Goal: Task Accomplishment & Management: Manage account settings

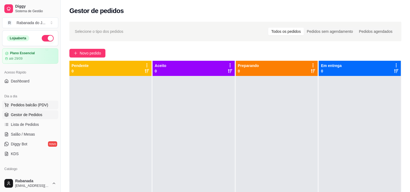
click at [32, 104] on span "Pedidos balcão (PDV)" at bounding box center [29, 104] width 37 height 5
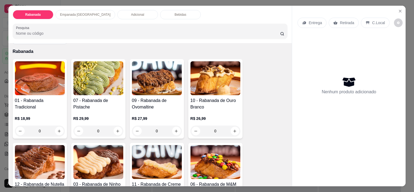
scroll to position [27, 0]
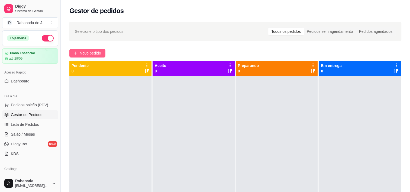
click at [98, 50] on button "Novo pedido" at bounding box center [87, 53] width 36 height 9
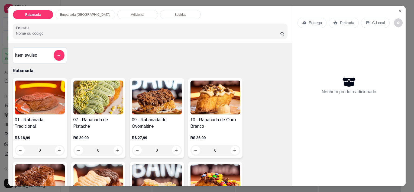
click at [77, 12] on p "Empanada Argentina" at bounding box center [85, 14] width 50 height 4
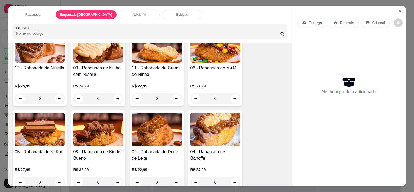
scroll to position [162, 0]
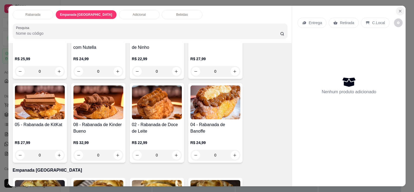
click at [399, 9] on icon "Close" at bounding box center [400, 11] width 4 height 4
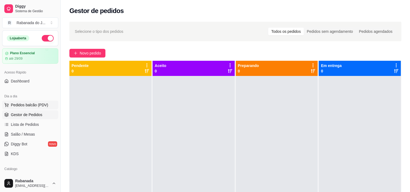
click at [33, 103] on span "Pedidos balcão (PDV)" at bounding box center [29, 104] width 37 height 5
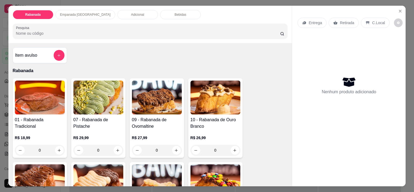
click at [131, 13] on p "Adicional" at bounding box center [137, 14] width 13 height 4
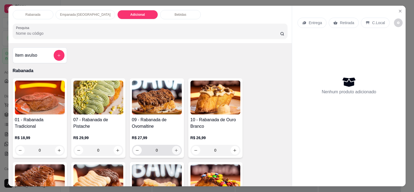
click at [174, 148] on icon "increase-product-quantity" at bounding box center [176, 150] width 4 height 4
type input "1"
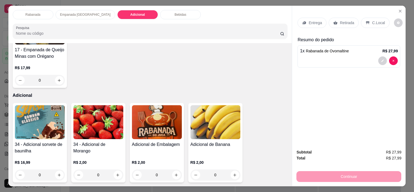
scroll to position [433, 0]
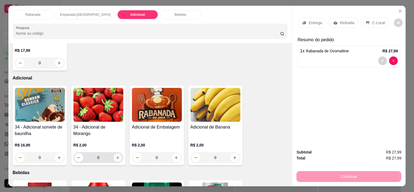
click at [116, 155] on icon "increase-product-quantity" at bounding box center [118, 157] width 4 height 4
type input "1"
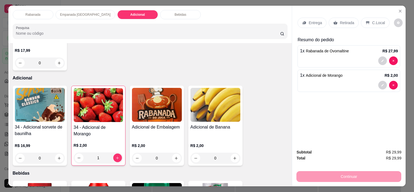
click at [380, 22] on p "C.Local" at bounding box center [378, 22] width 13 height 5
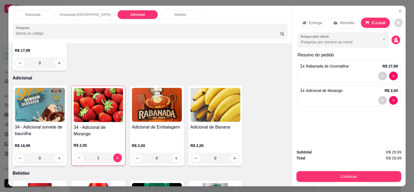
click at [394, 23] on button "decrease-product-quantity" at bounding box center [398, 22] width 9 height 9
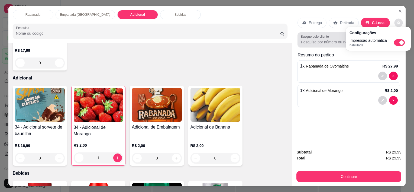
click at [336, 39] on input "Busque pelo cliente" at bounding box center [336, 41] width 70 height 5
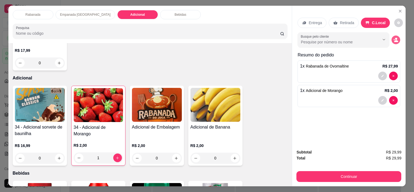
click at [393, 40] on button "decrease-product-quantity" at bounding box center [395, 39] width 9 height 9
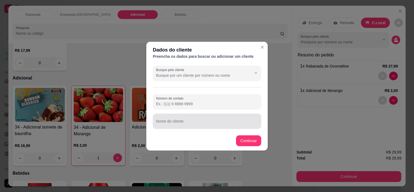
click at [186, 126] on div "Nome do cliente" at bounding box center [207, 120] width 108 height 15
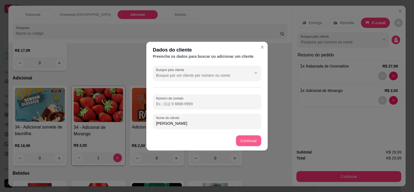
type input "Andrea"
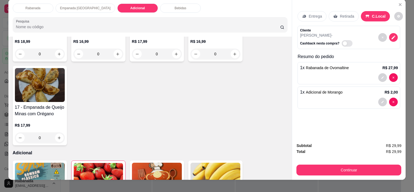
scroll to position [0, 0]
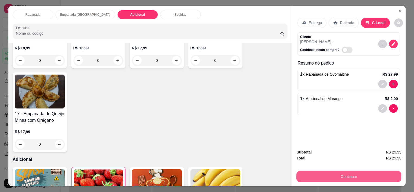
click at [329, 175] on button "Continuar" at bounding box center [348, 176] width 105 height 11
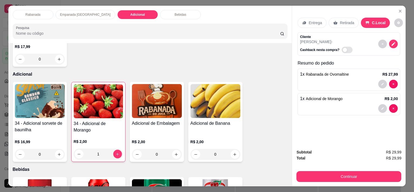
scroll to position [460, 0]
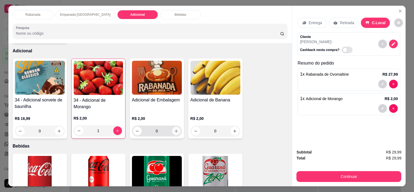
click at [174, 130] on icon "increase-product-quantity" at bounding box center [176, 131] width 4 height 4
type input "1"
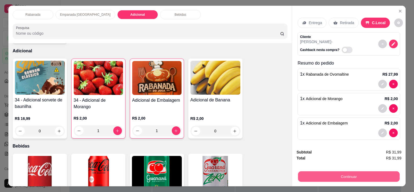
click at [334, 174] on button "Continuar" at bounding box center [349, 176] width 102 height 11
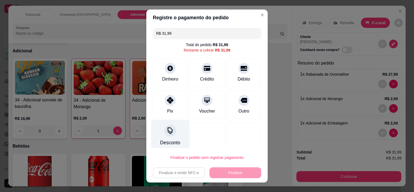
click at [168, 127] on icon at bounding box center [170, 130] width 7 height 7
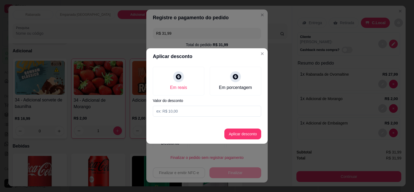
click at [201, 112] on input at bounding box center [207, 111] width 108 height 11
type input "3,10"
click at [232, 131] on button "Aplicar desconto" at bounding box center [242, 133] width 37 height 11
type input "R$ 28,89"
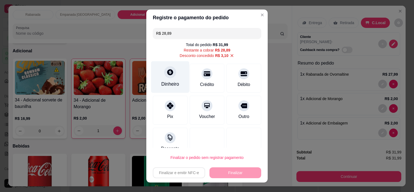
click at [171, 76] on div "Dinheiro" at bounding box center [170, 77] width 38 height 32
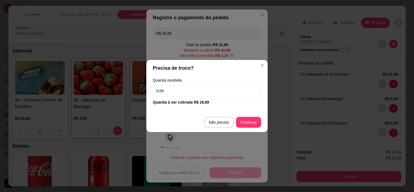
click at [180, 91] on input "0,00" at bounding box center [207, 90] width 108 height 11
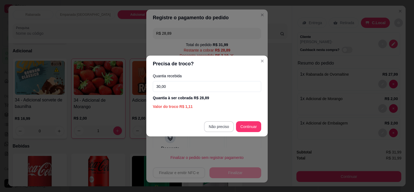
type input "30,00"
type input "R$ 0,00"
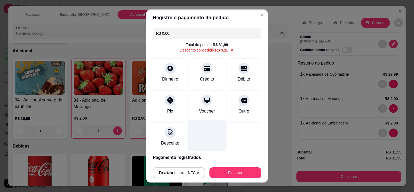
scroll to position [20, 0]
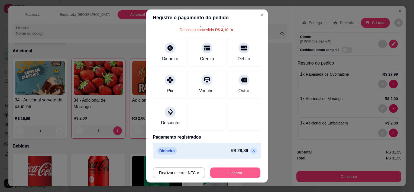
click at [235, 171] on button "Finalizar" at bounding box center [235, 172] width 50 height 11
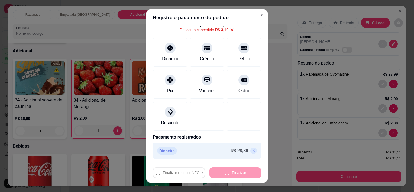
type input "0"
type input "-R$ 31,99"
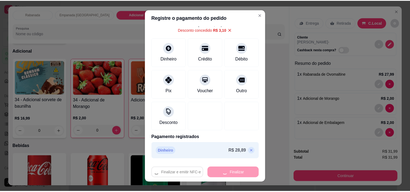
scroll to position [460, 0]
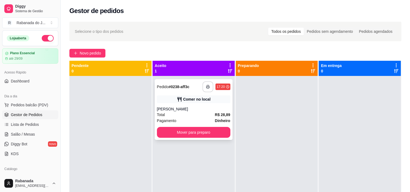
click at [207, 86] on icon "button" at bounding box center [208, 87] width 4 height 4
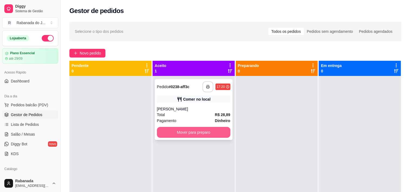
click at [188, 136] on button "Mover para preparo" at bounding box center [193, 132] width 73 height 11
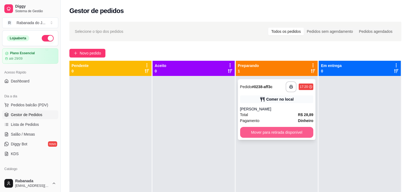
click at [249, 133] on button "Mover para retirada disponível" at bounding box center [276, 132] width 73 height 11
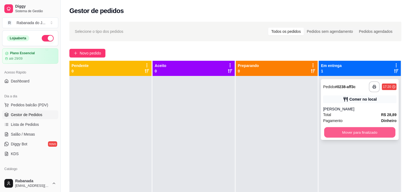
click at [331, 133] on button "Mover para finalizado" at bounding box center [359, 132] width 71 height 11
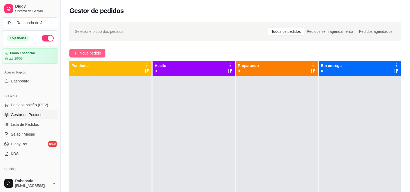
click at [89, 55] on span "Novo pedido" at bounding box center [90, 53] width 21 height 6
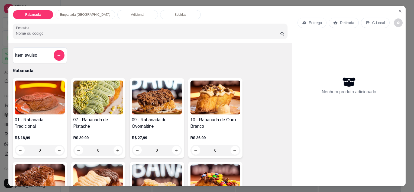
click at [374, 22] on p "C.Local" at bounding box center [378, 22] width 13 height 5
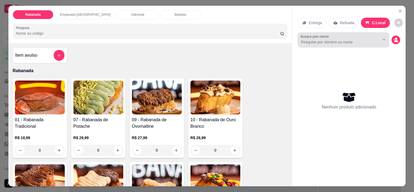
click at [332, 41] on input "Busque pelo cliente" at bounding box center [336, 41] width 70 height 5
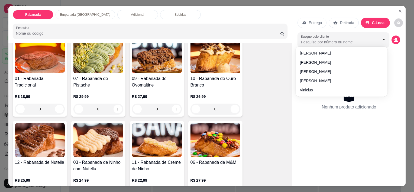
scroll to position [135, 0]
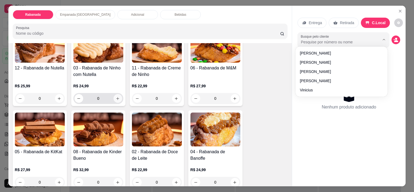
click at [116, 98] on button "increase-product-quantity" at bounding box center [117, 98] width 9 height 9
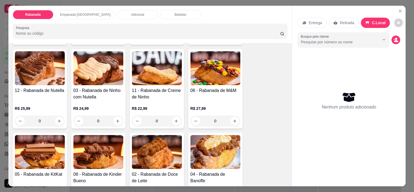
scroll to position [81, 0]
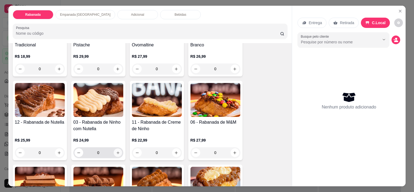
click at [116, 151] on icon "increase-product-quantity" at bounding box center [118, 153] width 4 height 4
type input "1"
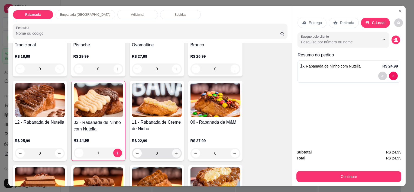
click at [175, 152] on icon "increase-product-quantity" at bounding box center [176, 153] width 3 height 3
type input "1"
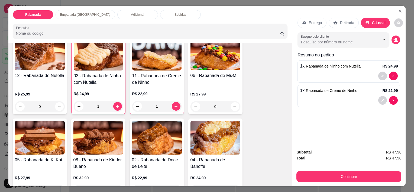
scroll to position [162, 0]
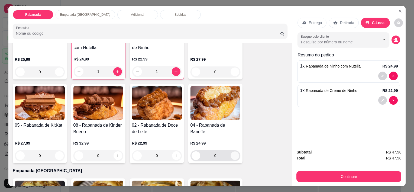
click at [233, 154] on icon "increase-product-quantity" at bounding box center [235, 156] width 4 height 4
type input "1"
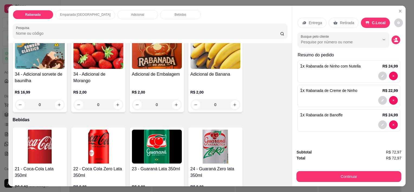
scroll to position [487, 0]
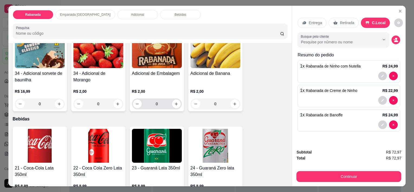
click at [169, 106] on input "0" at bounding box center [157, 103] width 30 height 11
click at [173, 105] on button "increase-product-quantity" at bounding box center [176, 103] width 9 height 9
type input "1"
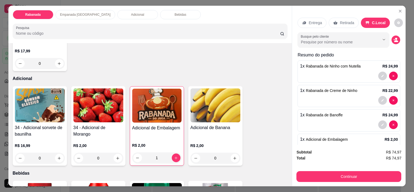
scroll to position [460, 0]
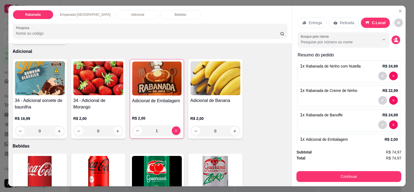
click at [393, 38] on icon "decrease-product-quantity" at bounding box center [395, 39] width 5 height 5
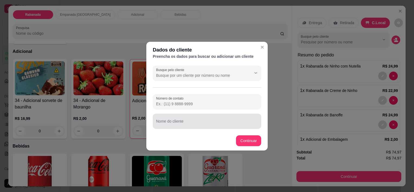
click at [183, 118] on div at bounding box center [207, 121] width 102 height 11
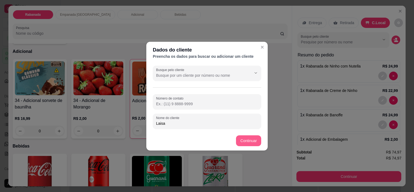
type input "Laisa"
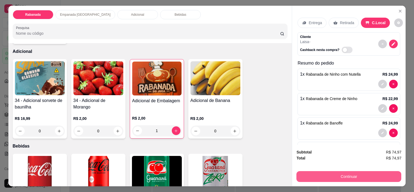
click at [315, 172] on button "Continuar" at bounding box center [348, 176] width 105 height 11
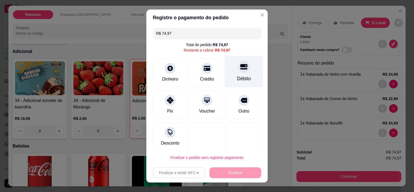
click at [240, 68] on icon at bounding box center [243, 66] width 7 height 5
type input "R$ 0,00"
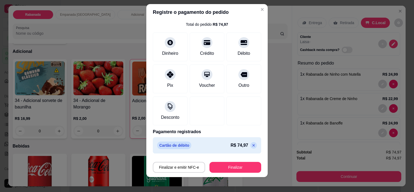
scroll to position [8, 0]
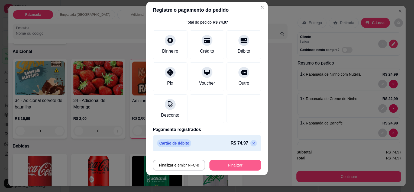
click at [218, 165] on button "Finalizar" at bounding box center [235, 164] width 52 height 11
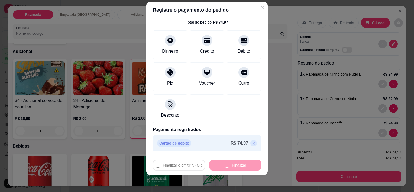
type input "0"
type input "-R$ 74,97"
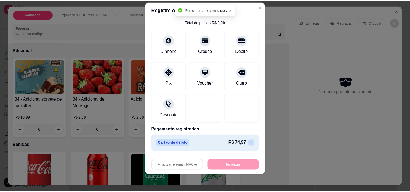
scroll to position [459, 0]
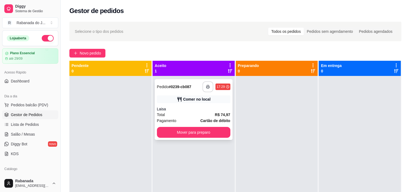
click at [205, 89] on button "button" at bounding box center [207, 86] width 11 height 11
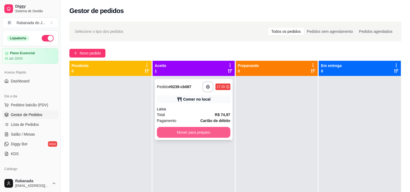
click at [213, 128] on button "Mover para preparo" at bounding box center [193, 132] width 73 height 11
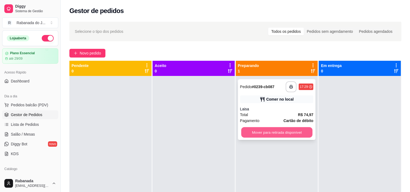
click at [249, 131] on button "Mover para retirada disponível" at bounding box center [276, 132] width 71 height 11
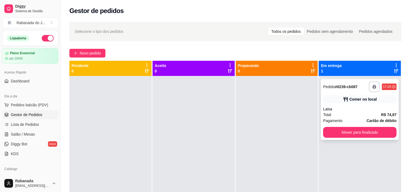
click at [349, 99] on div "Comer no local" at bounding box center [362, 98] width 27 height 5
click at [334, 111] on div "Laisa" at bounding box center [359, 108] width 73 height 5
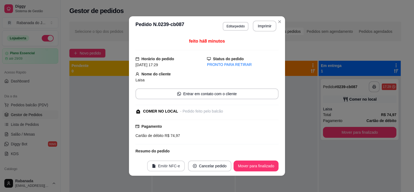
click at [163, 165] on button "Emitir NFC-e" at bounding box center [166, 165] width 38 height 11
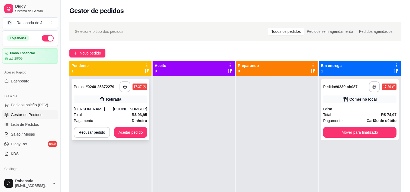
click at [107, 107] on div "Paula Cardoso" at bounding box center [93, 108] width 39 height 5
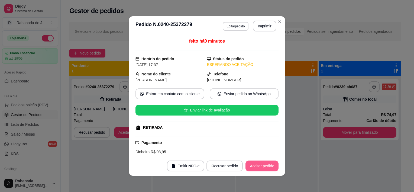
click at [270, 168] on button "Aceitar pedido" at bounding box center [261, 165] width 33 height 11
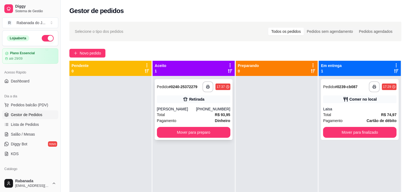
click at [186, 112] on div "Total R$ 93,95" at bounding box center [193, 115] width 73 height 6
click at [171, 101] on div "Retirada" at bounding box center [193, 99] width 73 height 8
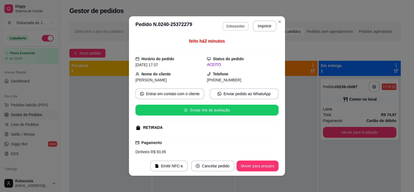
click at [227, 28] on button "Editar pedido" at bounding box center [236, 26] width 26 height 9
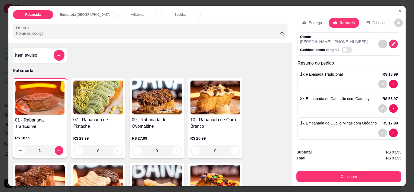
click at [127, 13] on div "Adicional" at bounding box center [137, 14] width 41 height 9
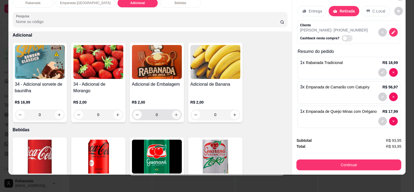
click at [174, 113] on icon "increase-product-quantity" at bounding box center [176, 115] width 4 height 4
type input "1"
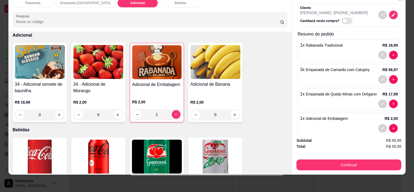
scroll to position [26, 0]
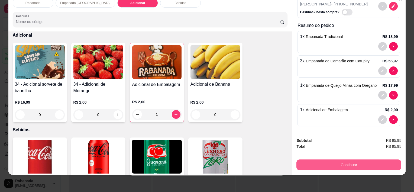
click at [332, 159] on button "Continuar" at bounding box center [348, 164] width 105 height 11
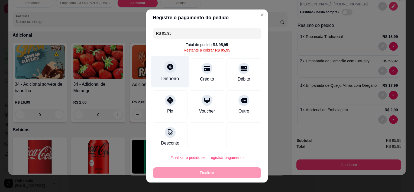
click at [167, 70] on icon at bounding box center [170, 66] width 7 height 7
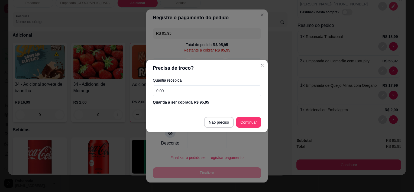
click at [203, 86] on input "0,00" at bounding box center [207, 90] width 108 height 11
type input "95,95"
type input "R$ 0,00"
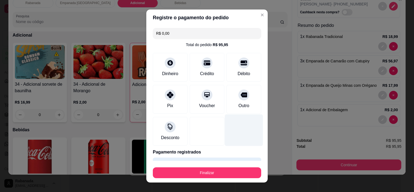
scroll to position [15, 0]
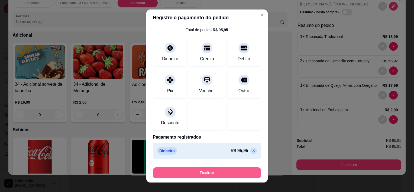
click at [213, 170] on button "Finalizar" at bounding box center [207, 172] width 108 height 11
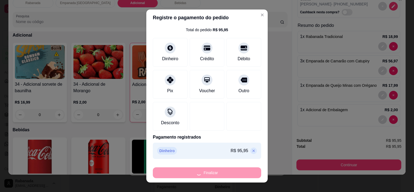
type input "0"
type input "-R$ 95,95"
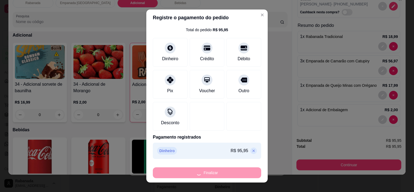
scroll to position [464, 0]
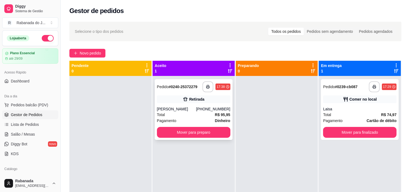
click at [192, 113] on div "Total R$ 95,95" at bounding box center [193, 115] width 73 height 6
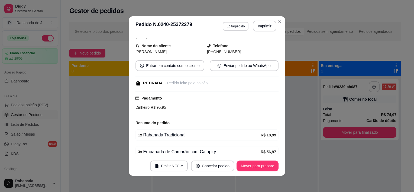
scroll to position [0, 0]
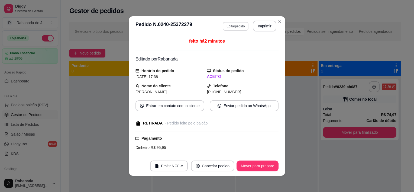
click at [226, 29] on button "Editar pedido" at bounding box center [236, 26] width 26 height 9
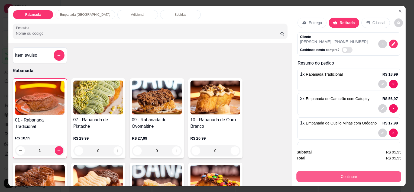
click at [320, 174] on button "Continuar" at bounding box center [348, 176] width 105 height 11
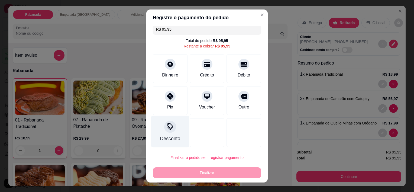
scroll to position [5, 0]
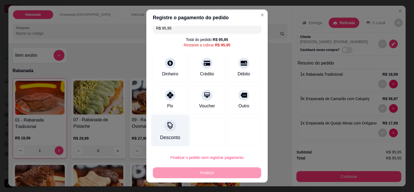
click at [170, 125] on icon at bounding box center [170, 125] width 7 height 7
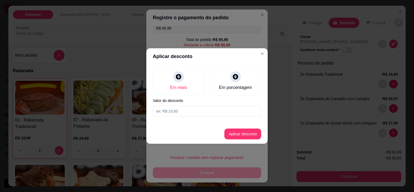
click at [183, 113] on input at bounding box center [207, 111] width 108 height 11
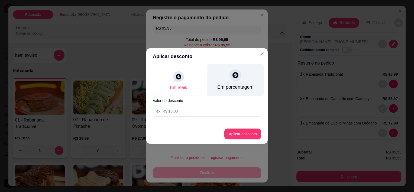
click at [226, 80] on div "Em porcentagem" at bounding box center [235, 80] width 57 height 32
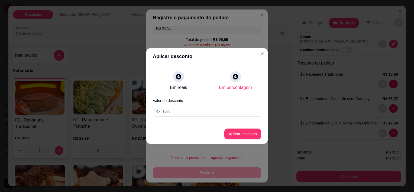
click at [190, 110] on input at bounding box center [207, 111] width 108 height 11
type input "10"
click at [195, 129] on footer "Aplicar desconto" at bounding box center [206, 133] width 121 height 19
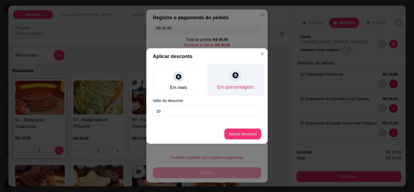
click at [233, 79] on div at bounding box center [235, 75] width 12 height 12
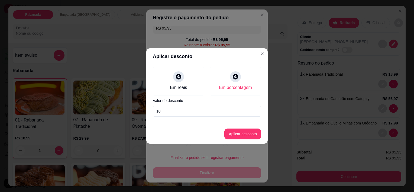
click at [199, 111] on input "10" at bounding box center [207, 111] width 108 height 11
click at [230, 134] on button "Aplicar desconto" at bounding box center [242, 133] width 37 height 11
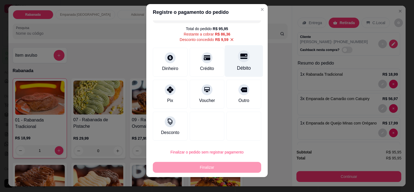
scroll to position [8, 0]
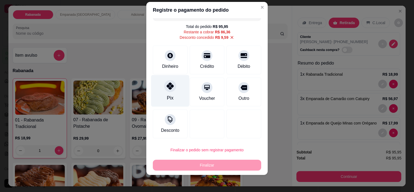
click at [166, 90] on div at bounding box center [170, 86] width 12 height 12
type input "R$ 0,00"
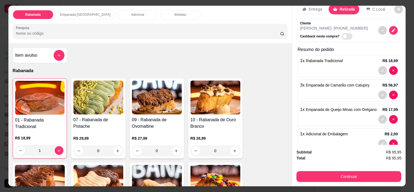
scroll to position [26, 0]
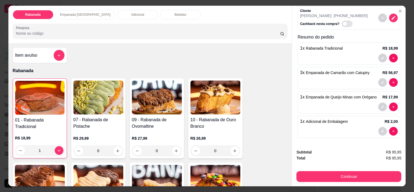
click at [120, 16] on div "Adicional" at bounding box center [137, 14] width 41 height 9
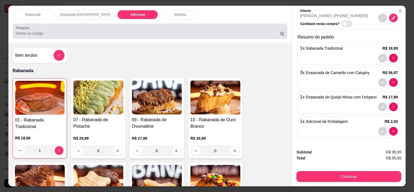
scroll to position [14, 0]
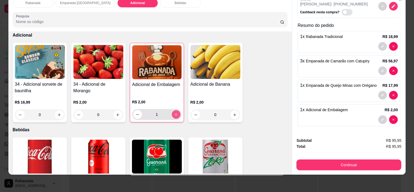
click at [175, 112] on icon "increase-product-quantity" at bounding box center [176, 114] width 4 height 4
type input "2"
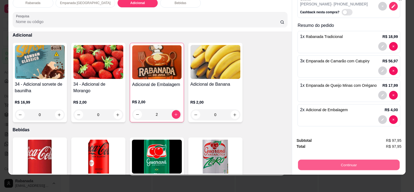
click at [334, 161] on button "Continuar" at bounding box center [349, 164] width 102 height 11
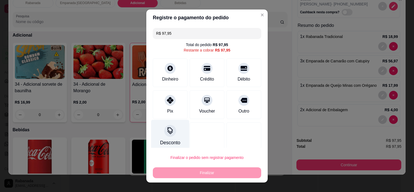
click at [167, 136] on div "Desconto" at bounding box center [170, 136] width 38 height 32
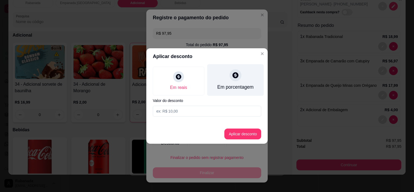
click at [236, 81] on div "Em porcentagem" at bounding box center [235, 80] width 57 height 32
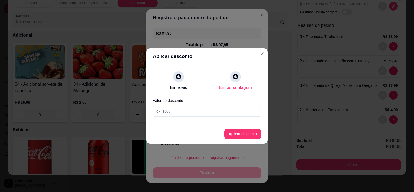
click at [203, 114] on input at bounding box center [207, 111] width 108 height 11
type input "10"
click at [244, 135] on button "Aplicar desconto" at bounding box center [242, 133] width 37 height 11
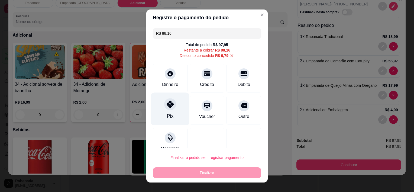
click at [167, 107] on icon at bounding box center [170, 104] width 7 height 7
type input "R$ 0,00"
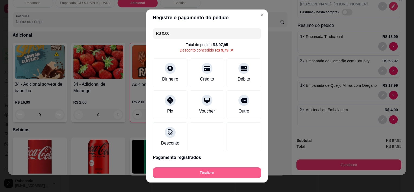
click at [220, 174] on button "Finalizar" at bounding box center [207, 172] width 108 height 11
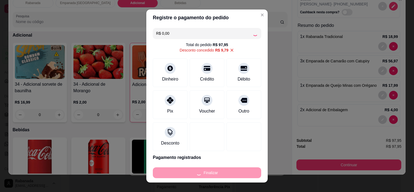
type input "0"
type input "-R$ 97,95"
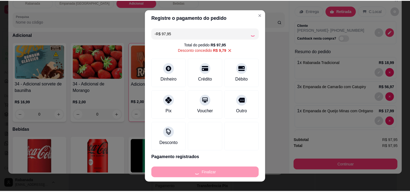
scroll to position [464, 0]
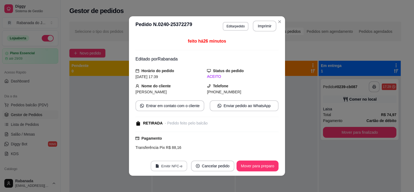
click at [165, 167] on button "Emitir NFC-e" at bounding box center [169, 166] width 37 height 11
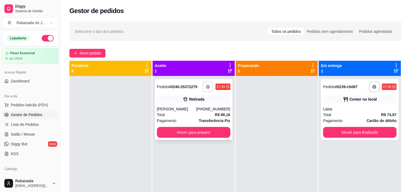
click at [204, 84] on button "button" at bounding box center [207, 86] width 11 height 11
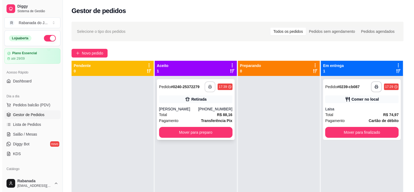
scroll to position [0, 0]
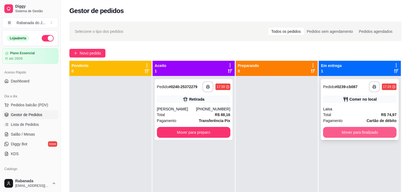
click at [361, 134] on button "Mover para finalizado" at bounding box center [359, 132] width 73 height 11
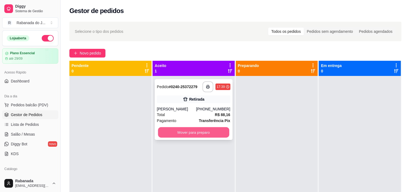
click at [214, 133] on button "Mover para preparo" at bounding box center [193, 132] width 71 height 11
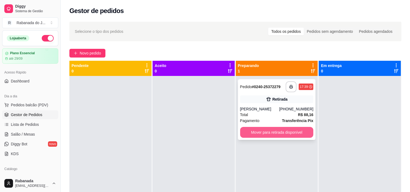
click at [265, 132] on button "Mover para retirada disponível" at bounding box center [276, 132] width 73 height 11
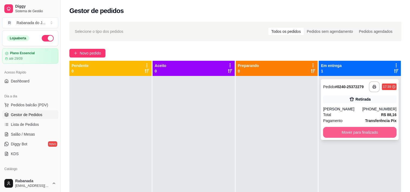
click at [354, 135] on button "Mover para finalizado" at bounding box center [359, 132] width 73 height 11
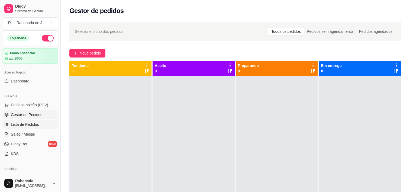
click at [32, 123] on span "Lista de Pedidos" at bounding box center [25, 124] width 28 height 5
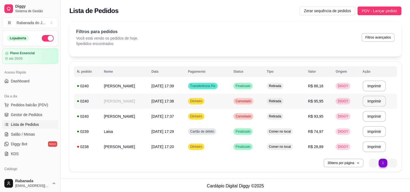
click at [157, 104] on td "12/09/25 às 17:38" at bounding box center [166, 100] width 37 height 15
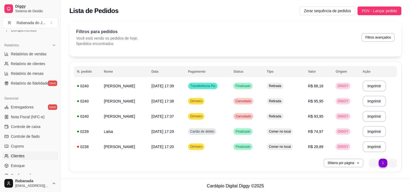
scroll to position [198, 0]
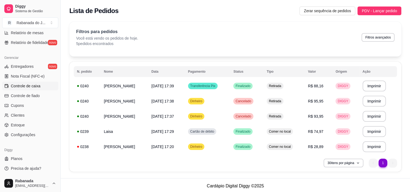
click at [32, 86] on span "Controle de caixa" at bounding box center [26, 85] width 30 height 5
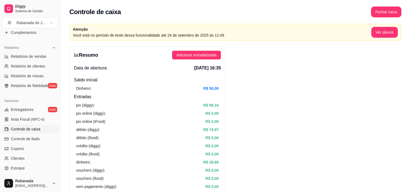
scroll to position [89, 0]
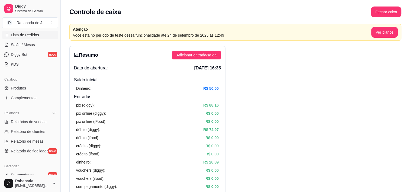
click at [34, 35] on span "Lista de Pedidos" at bounding box center [25, 34] width 28 height 5
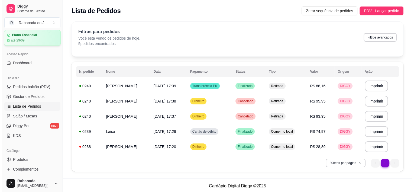
scroll to position [8, 0]
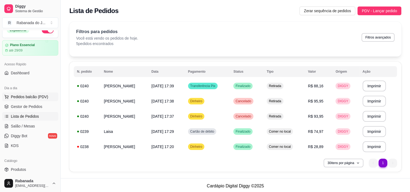
click at [27, 95] on span "Pedidos balcão (PDV)" at bounding box center [29, 96] width 37 height 5
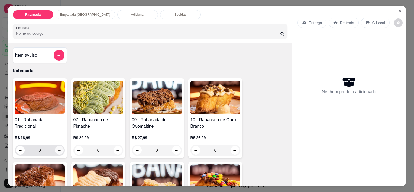
click at [57, 148] on icon "increase-product-quantity" at bounding box center [59, 150] width 4 height 4
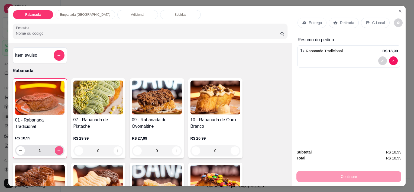
click at [58, 148] on icon "increase-product-quantity" at bounding box center [59, 150] width 4 height 4
type input "2"
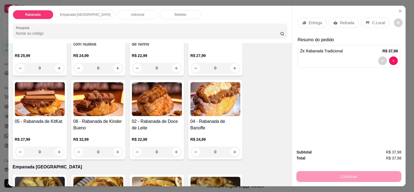
scroll to position [190, 0]
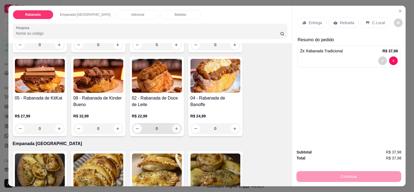
click at [175, 126] on icon "increase-product-quantity" at bounding box center [176, 128] width 4 height 4
type input "1"
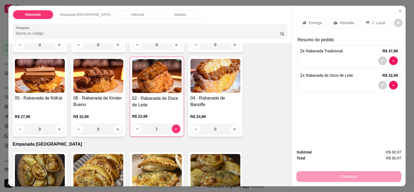
click at [376, 20] on p "C.Local" at bounding box center [378, 22] width 13 height 5
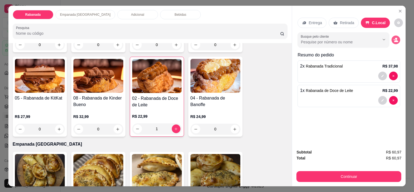
click at [392, 41] on button "decrease-product-quantity" at bounding box center [395, 39] width 9 height 9
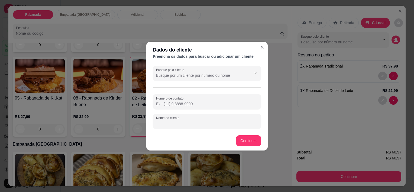
click at [180, 120] on div "Nome do cliente" at bounding box center [207, 120] width 108 height 15
type input "Flavia"
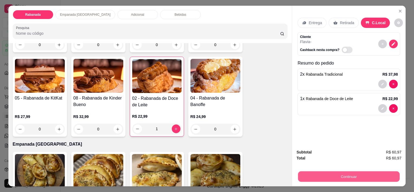
click at [348, 172] on button "Continuar" at bounding box center [349, 176] width 102 height 11
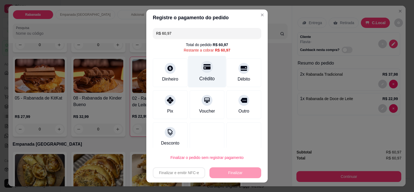
click at [203, 66] on icon at bounding box center [206, 66] width 7 height 5
type input "R$ 0,00"
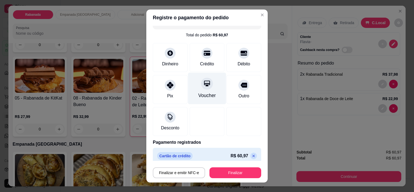
scroll to position [15, 0]
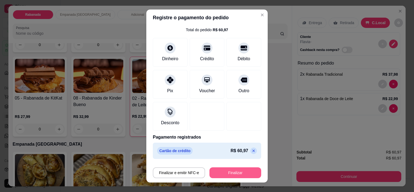
click at [226, 171] on button "Finalizar" at bounding box center [235, 172] width 52 height 11
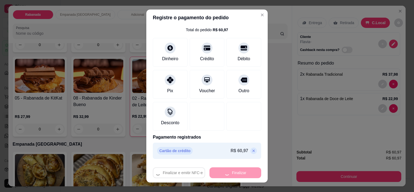
type input "0"
type input "-R$ 60,97"
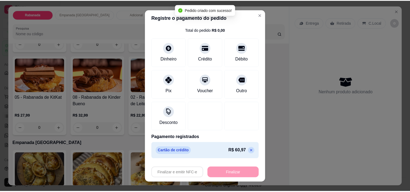
scroll to position [189, 0]
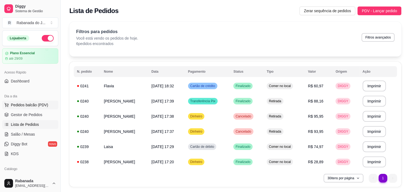
click at [24, 105] on span "Pedidos balcão (PDV)" at bounding box center [29, 104] width 37 height 5
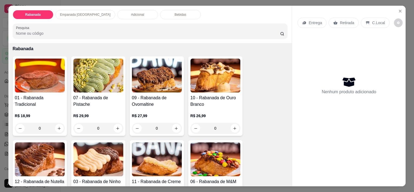
scroll to position [54, 0]
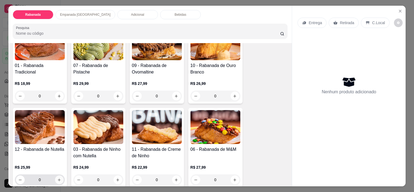
click at [57, 175] on button "increase-product-quantity" at bounding box center [59, 179] width 9 height 9
type input "1"
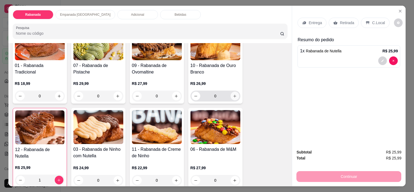
click at [233, 96] on button "increase-product-quantity" at bounding box center [234, 96] width 9 height 9
type input "1"
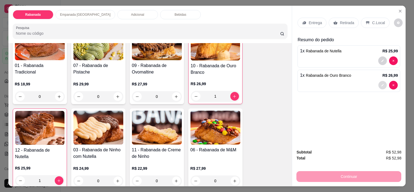
click at [379, 84] on button "decrease-product-quantity" at bounding box center [382, 85] width 8 height 8
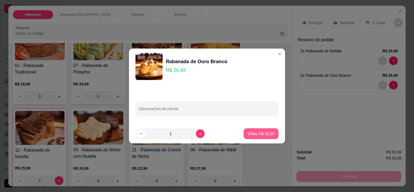
click at [245, 135] on button "Editar R$ 26,99" at bounding box center [260, 133] width 35 height 11
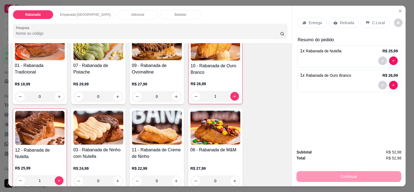
click at [314, 81] on div at bounding box center [349, 85] width 98 height 9
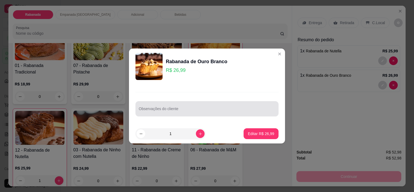
click at [204, 107] on div at bounding box center [207, 108] width 136 height 11
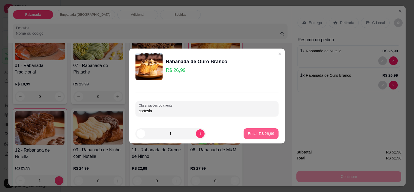
type input "cortesia"
click at [252, 136] on button "Editar R$ 26,99" at bounding box center [261, 133] width 34 height 11
type input "0"
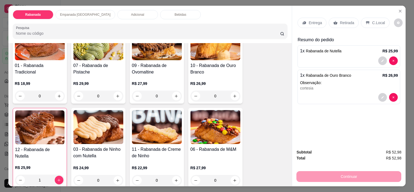
click at [369, 24] on div "C.Local" at bounding box center [375, 23] width 28 height 10
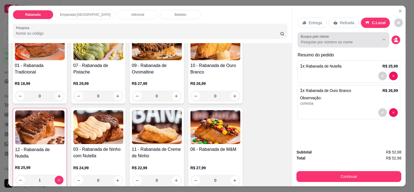
click at [355, 43] on div "Busque pelo cliente" at bounding box center [343, 39] width 92 height 15
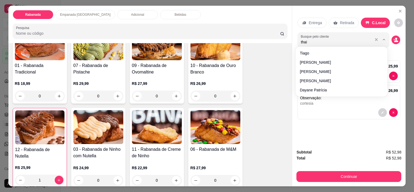
type input "thais"
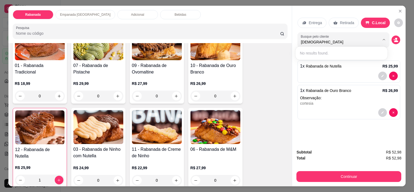
click at [337, 120] on div "Entrega Retirada C.Local Busque pelo cliente thais Resumo do pedido 1 x Rabanad…" at bounding box center [348, 75] width 113 height 139
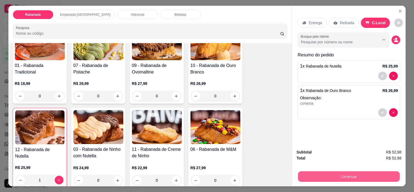
click at [354, 174] on button "Continuar" at bounding box center [349, 176] width 102 height 11
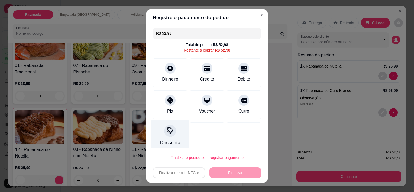
click at [168, 135] on div at bounding box center [170, 131] width 12 height 12
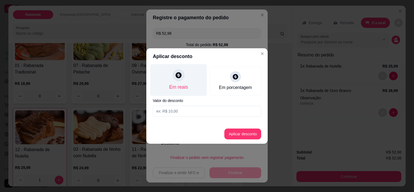
click at [175, 81] on div "Em reais" at bounding box center [178, 80] width 57 height 32
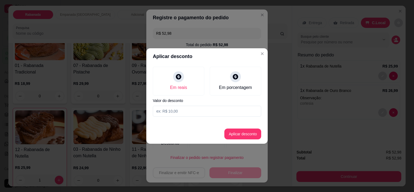
click at [177, 115] on input at bounding box center [207, 111] width 108 height 11
type input "26,99"
click at [235, 135] on button "Aplicar desconto" at bounding box center [242, 134] width 35 height 11
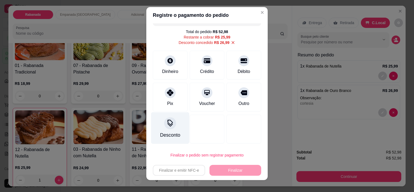
scroll to position [0, 0]
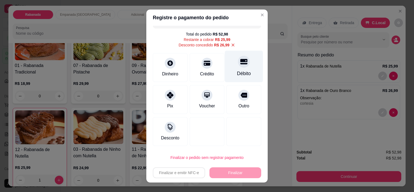
click at [237, 70] on div "Débito" at bounding box center [244, 73] width 14 height 7
type input "R$ 0,00"
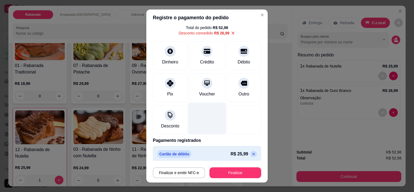
scroll to position [20, 0]
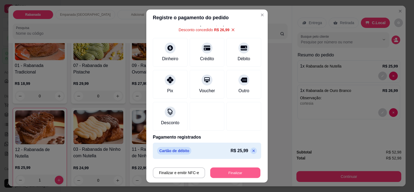
click at [230, 172] on button "Finalizar" at bounding box center [235, 172] width 50 height 11
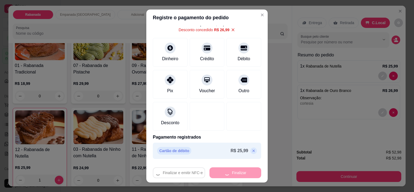
type input "0"
type input "-R$ 52,98"
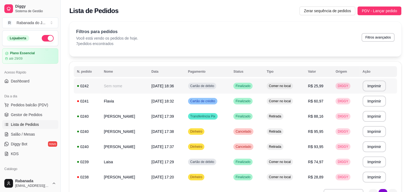
click at [117, 85] on td "Sem nome" at bounding box center [123, 85] width 47 height 15
click at [126, 88] on td "Sem nome" at bounding box center [123, 85] width 47 height 15
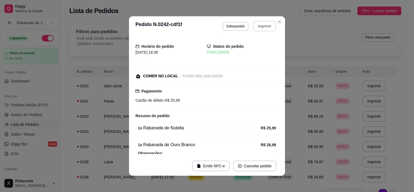
click at [256, 27] on button "Imprimir" at bounding box center [264, 26] width 23 height 11
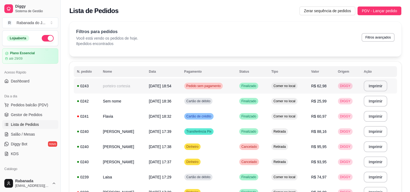
click at [210, 89] on td "Pedido sem pagamento" at bounding box center [208, 85] width 55 height 15
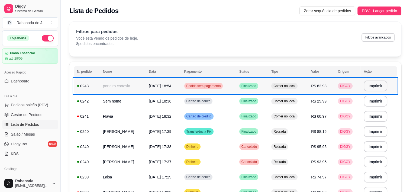
click at [212, 87] on span "Pedido sem pagamento" at bounding box center [203, 86] width 37 height 4
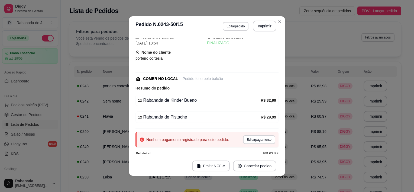
scroll to position [17, 0]
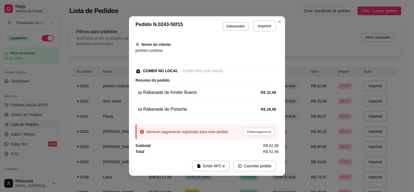
click at [245, 132] on button "Editar pagamento" at bounding box center [258, 131] width 31 height 8
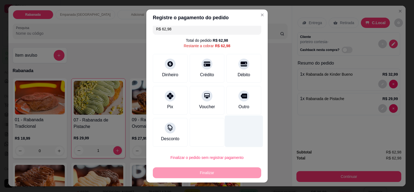
scroll to position [5, 0]
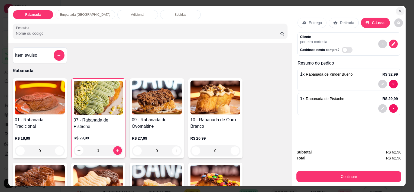
click at [398, 10] on icon "Close" at bounding box center [400, 11] width 4 height 4
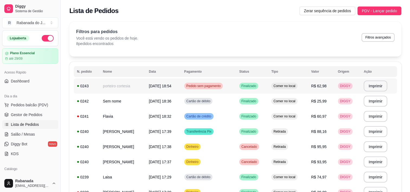
click at [153, 86] on span "12/09/25 às 18:54" at bounding box center [160, 86] width 22 height 4
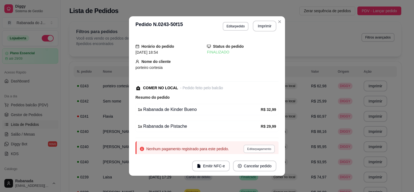
click at [244, 146] on button "Editar pagamento" at bounding box center [258, 148] width 31 height 8
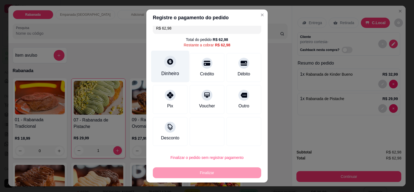
click at [167, 63] on icon at bounding box center [170, 62] width 6 height 6
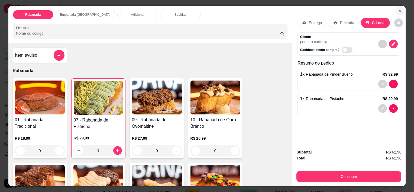
click at [399, 9] on icon "Close" at bounding box center [400, 11] width 4 height 4
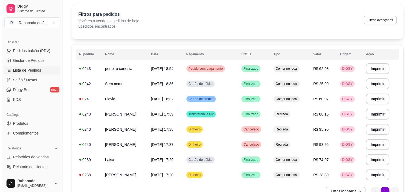
scroll to position [27, 0]
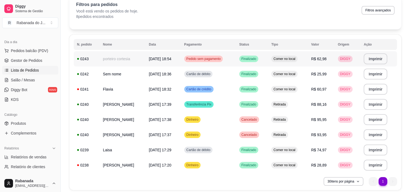
click at [205, 60] on span "Pedido sem pagamento" at bounding box center [203, 59] width 37 height 4
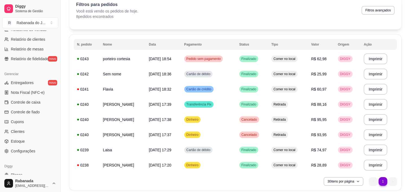
scroll to position [198, 0]
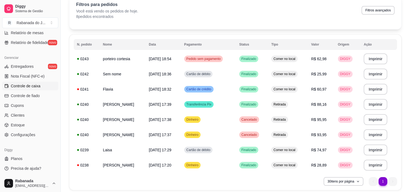
click at [36, 89] on link "Controle de caixa" at bounding box center [30, 85] width 56 height 9
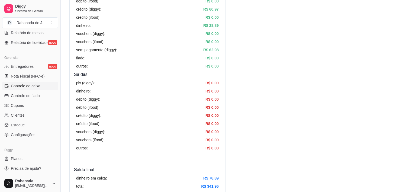
scroll to position [135, 0]
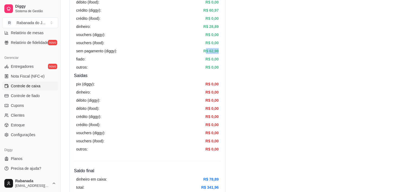
drag, startPoint x: 205, startPoint y: 51, endPoint x: 221, endPoint y: 53, distance: 15.9
click at [221, 53] on div "Resumo Adicionar entrada/saída Data de abertura: 12 de set de 2025 às 16:35 Sal…" at bounding box center [147, 54] width 156 height 286
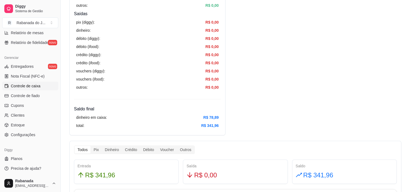
scroll to position [162, 0]
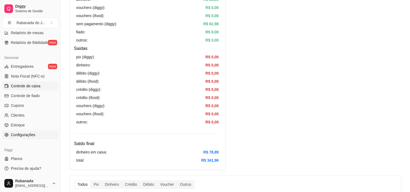
click at [29, 132] on span "Configurações" at bounding box center [23, 134] width 24 height 5
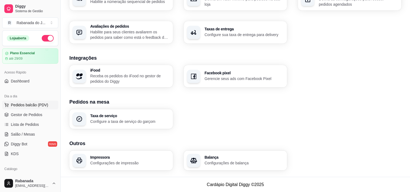
click at [26, 104] on span "Pedidos balcão (PDV)" at bounding box center [29, 104] width 37 height 5
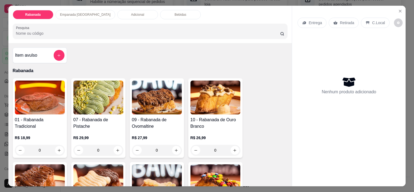
click at [117, 13] on div "Adicional" at bounding box center [137, 14] width 41 height 9
click at [401, 9] on button "Close" at bounding box center [400, 11] width 9 height 9
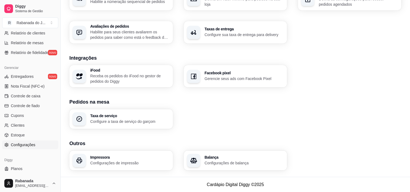
scroll to position [190, 0]
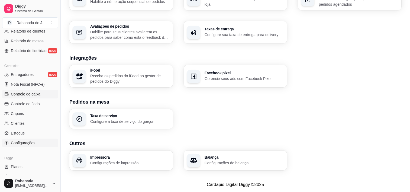
click at [27, 96] on span "Controle de caixa" at bounding box center [26, 93] width 30 height 5
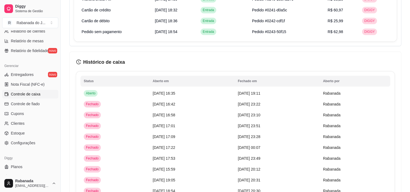
scroll to position [460, 0]
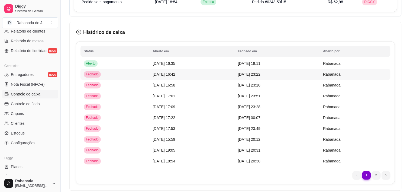
click at [170, 72] on span "[DATE] 16:42" at bounding box center [164, 74] width 22 height 4
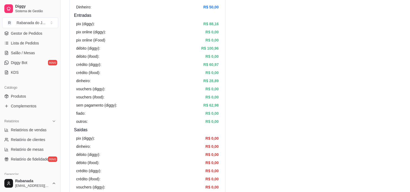
scroll to position [81, 0]
click at [27, 45] on span "Lista de Pedidos" at bounding box center [25, 42] width 28 height 5
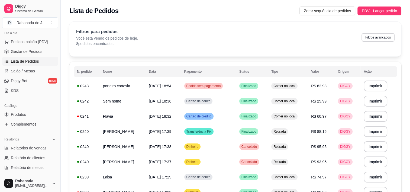
scroll to position [54, 0]
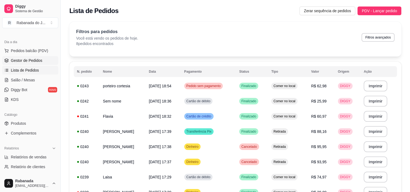
click at [31, 63] on link "Gestor de Pedidos" at bounding box center [30, 60] width 56 height 9
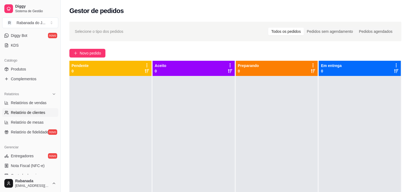
scroll to position [162, 0]
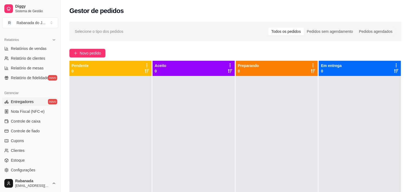
click at [23, 101] on span "Entregadores" at bounding box center [22, 101] width 23 height 5
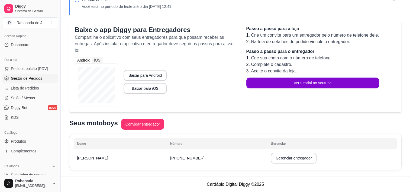
scroll to position [27, 0]
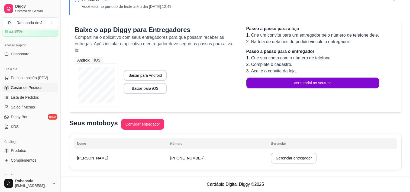
click at [28, 89] on span "Gestor de Pedidos" at bounding box center [26, 87] width 31 height 5
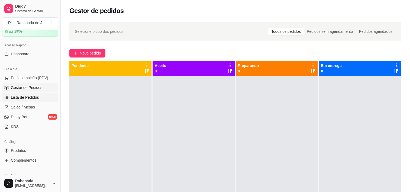
click at [26, 96] on span "Lista de Pedidos" at bounding box center [25, 96] width 28 height 5
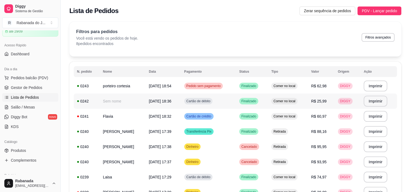
click at [195, 103] on div "Cartão de débito" at bounding box center [198, 101] width 28 height 6
click at [200, 85] on span "Pedido sem pagamento" at bounding box center [203, 86] width 37 height 4
click at [202, 104] on div "Cartão de débito" at bounding box center [198, 101] width 28 height 6
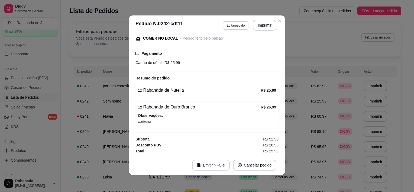
scroll to position [1, 0]
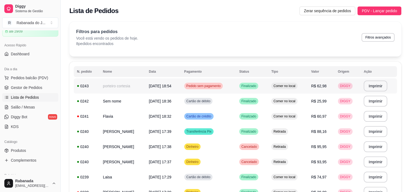
click at [199, 87] on span "Pedido sem pagamento" at bounding box center [203, 86] width 37 height 4
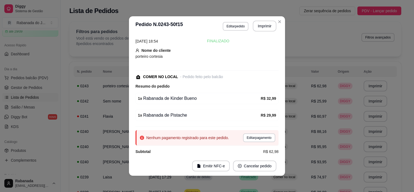
scroll to position [17, 0]
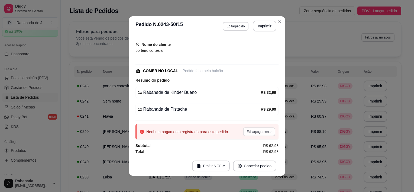
click at [243, 131] on button "Editar pagamento" at bounding box center [259, 131] width 32 height 9
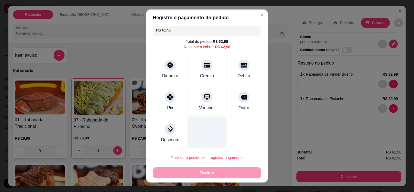
scroll to position [5, 0]
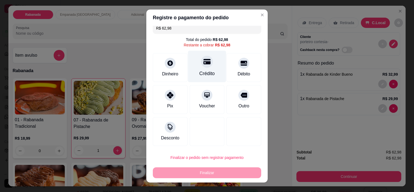
click at [201, 66] on div at bounding box center [207, 62] width 12 height 12
type input "R$ 0,00"
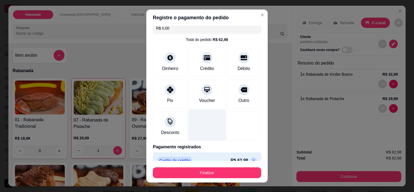
scroll to position [15, 0]
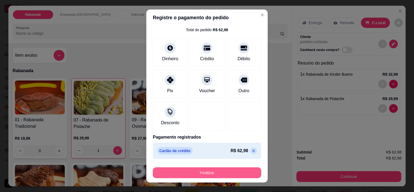
click at [195, 171] on button "Finalizar" at bounding box center [207, 172] width 108 height 11
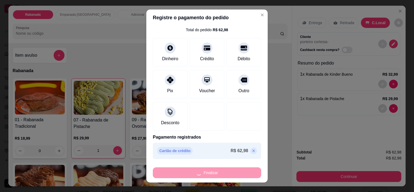
type input "0"
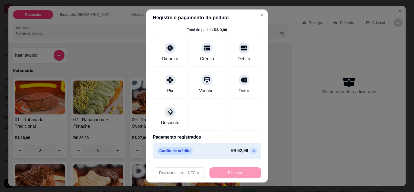
type input "-R$ 62,98"
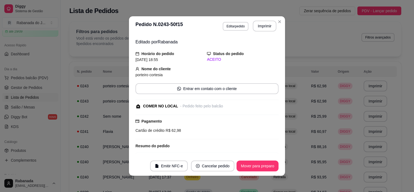
scroll to position [41, 0]
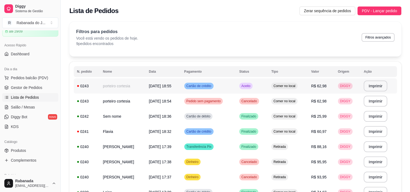
click at [167, 99] on td "12/09/25 às 18:54" at bounding box center [162, 100] width 35 height 15
click at [230, 84] on td "Cartão de crédito" at bounding box center [208, 85] width 55 height 15
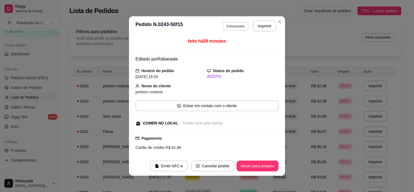
click at [239, 28] on button "Editar pedido" at bounding box center [236, 26] width 26 height 9
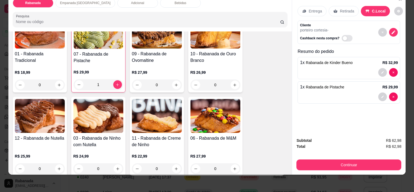
scroll to position [14, 0]
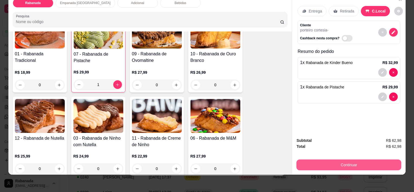
click at [332, 165] on button "Continuar" at bounding box center [348, 164] width 105 height 11
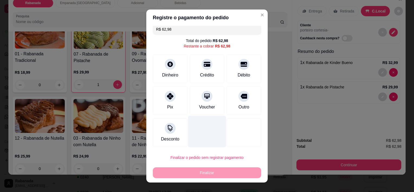
scroll to position [5, 0]
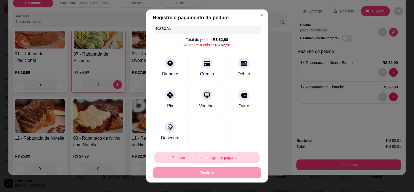
click at [208, 154] on button "Finalizar o pedido sem registrar pagamento" at bounding box center [206, 157] width 105 height 11
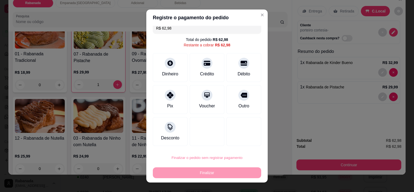
click at [238, 141] on button "Confirmar" at bounding box center [238, 142] width 20 height 8
type input "0"
type input "R$ 0,00"
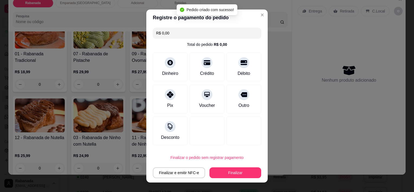
scroll to position [0, 0]
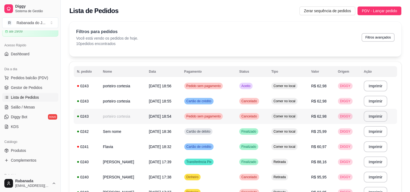
click at [196, 120] on td "Pedido sem pagamento" at bounding box center [208, 116] width 55 height 15
click at [25, 78] on span "Pedidos balcão (PDV)" at bounding box center [29, 77] width 37 height 5
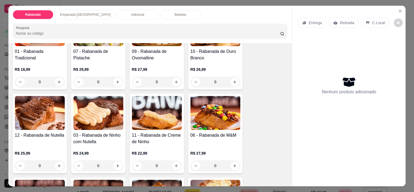
scroll to position [81, 0]
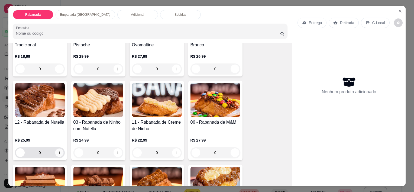
click at [57, 152] on icon "increase-product-quantity" at bounding box center [59, 153] width 4 height 4
type input "1"
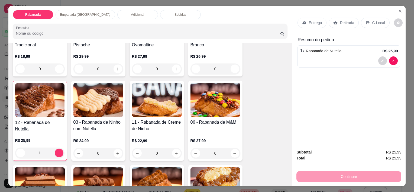
click at [123, 12] on div "Adicional" at bounding box center [137, 14] width 41 height 9
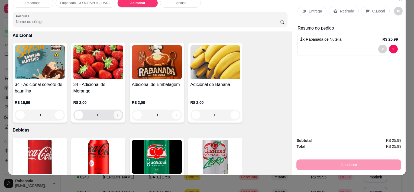
click at [117, 112] on button "increase-product-quantity" at bounding box center [117, 114] width 9 height 9
type input "1"
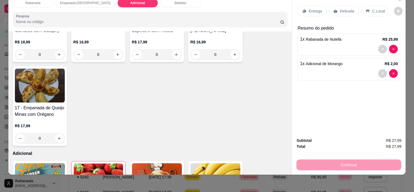
scroll to position [271, 0]
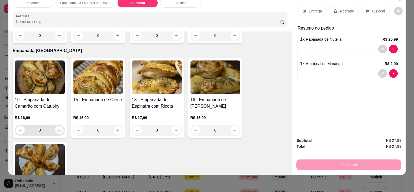
click at [57, 128] on icon "increase-product-quantity" at bounding box center [59, 130] width 4 height 4
type input "1"
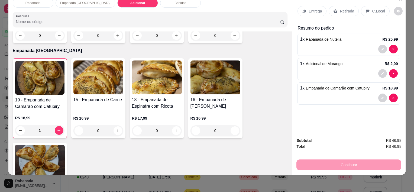
scroll to position [0, 0]
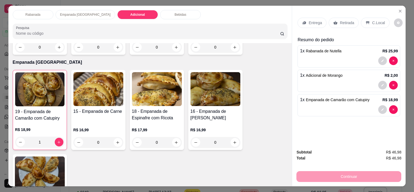
click at [372, 21] on p "C.Local" at bounding box center [378, 22] width 13 height 5
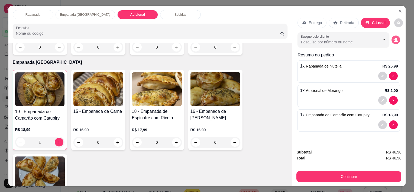
click at [396, 39] on button "decrease-product-quantity" at bounding box center [395, 39] width 9 height 9
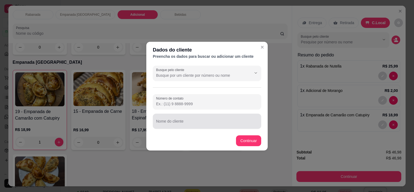
click at [175, 117] on div at bounding box center [207, 121] width 102 height 11
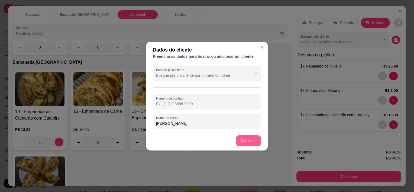
type input "luiz"
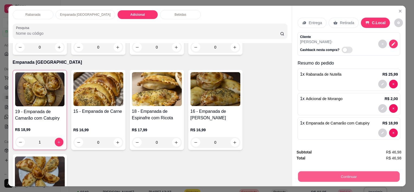
click at [351, 171] on button "Continuar" at bounding box center [349, 176] width 102 height 11
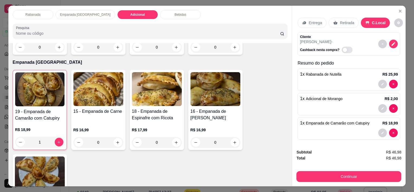
click at [160, 10] on div "Bebidas" at bounding box center [180, 14] width 41 height 9
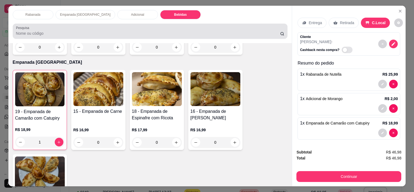
scroll to position [14, 0]
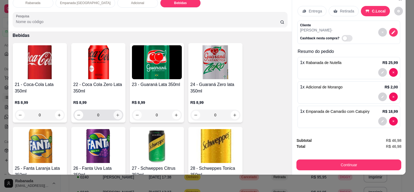
click at [116, 113] on icon "increase-product-quantity" at bounding box center [118, 115] width 4 height 4
type input "1"
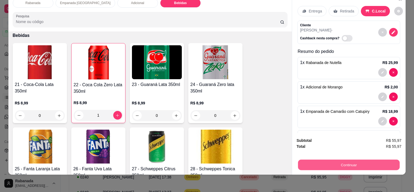
click at [351, 161] on button "Continuar" at bounding box center [349, 164] width 102 height 11
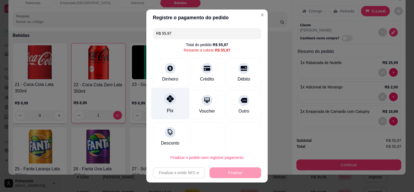
click at [168, 99] on icon at bounding box center [170, 98] width 7 height 7
type input "R$ 0,00"
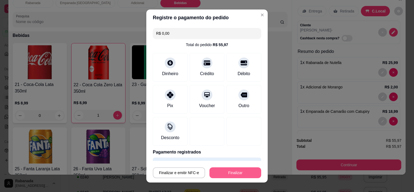
click at [222, 171] on button "Finalizar" at bounding box center [235, 172] width 52 height 11
type input "0"
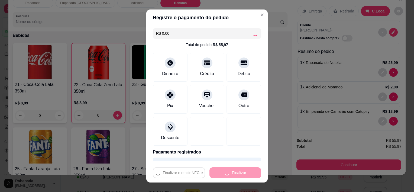
type input "-R$ 55,97"
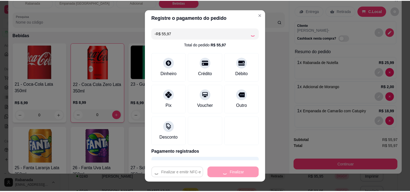
scroll to position [559, 0]
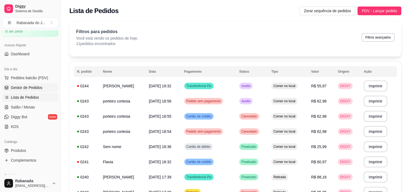
click at [31, 86] on span "Gestor de Pedidos" at bounding box center [26, 87] width 31 height 5
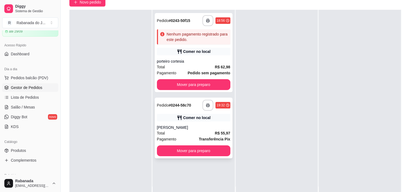
scroll to position [54, 0]
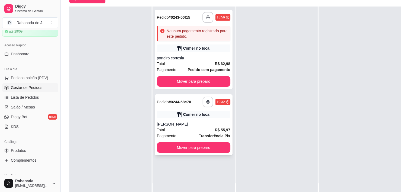
click at [203, 102] on button "button" at bounding box center [208, 102] width 11 height 11
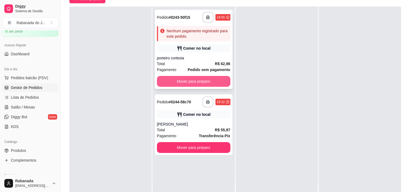
click at [193, 83] on button "Mover para preparo" at bounding box center [193, 81] width 73 height 11
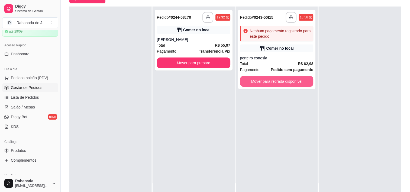
click at [278, 80] on button "Mover para retirada disponível" at bounding box center [276, 81] width 73 height 11
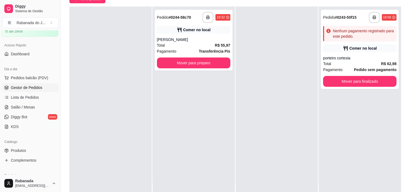
click at [190, 70] on div "**********" at bounding box center [193, 102] width 82 height 192
click at [191, 64] on button "Mover para preparo" at bounding box center [193, 62] width 73 height 11
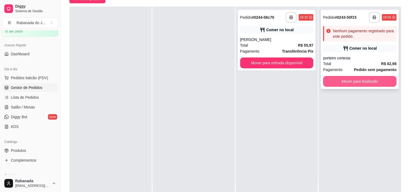
click at [372, 81] on button "Mover para finalizado" at bounding box center [359, 81] width 73 height 11
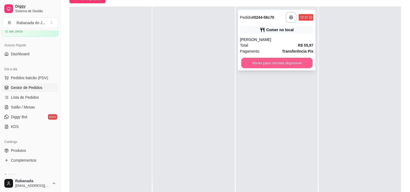
click at [299, 62] on button "Mover para retirada disponível" at bounding box center [276, 63] width 71 height 11
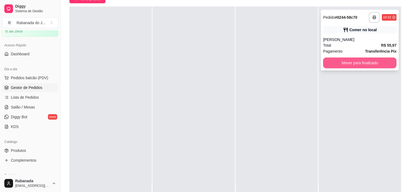
click at [352, 64] on button "Mover para finalizado" at bounding box center [359, 62] width 73 height 11
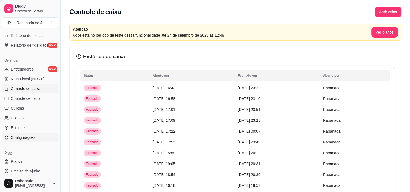
scroll to position [198, 0]
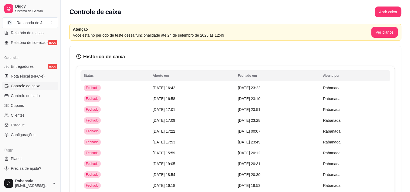
click at [387, 17] on div "Controle de caixa Abrir caixa" at bounding box center [235, 10] width 349 height 21
click at [386, 11] on button "Abrir caixa" at bounding box center [387, 11] width 27 height 11
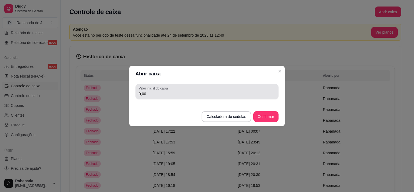
click at [145, 93] on input "0,00" at bounding box center [207, 93] width 136 height 5
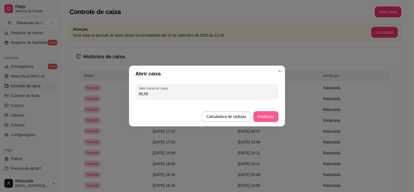
type input "50,00"
click at [264, 116] on button "Confirmar" at bounding box center [265, 116] width 25 height 11
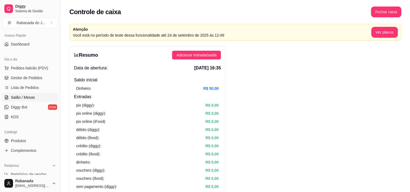
scroll to position [35, 0]
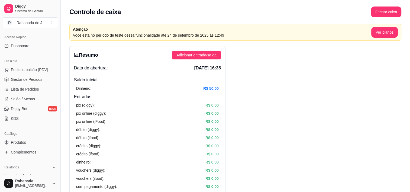
click at [36, 83] on ul "Pedidos balcão (PDV) Gestor de Pedidos Lista de Pedidos Salão / Mesas Diggy Bot…" at bounding box center [30, 93] width 56 height 57
click at [32, 79] on span "Gestor de Pedidos" at bounding box center [26, 79] width 31 height 5
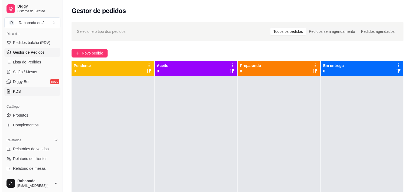
scroll to position [35, 0]
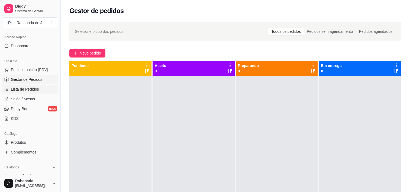
click at [34, 88] on span "Lista de Pedidos" at bounding box center [25, 88] width 28 height 5
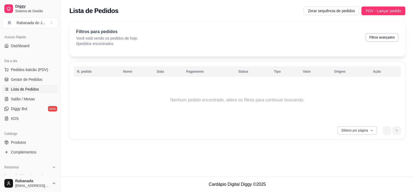
click at [357, 131] on button "30 itens por página" at bounding box center [357, 130] width 40 height 9
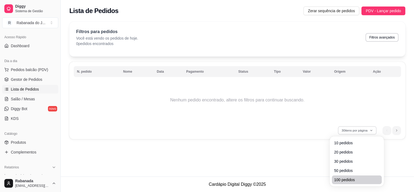
click at [345, 176] on li "100 pedidos" at bounding box center [357, 179] width 50 height 9
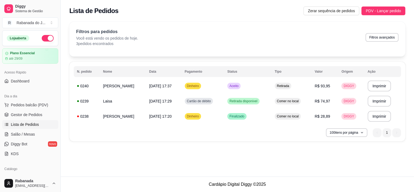
scroll to position [35, 0]
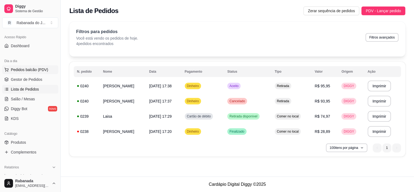
click at [30, 73] on button "Pedidos balcão (PDV)" at bounding box center [30, 69] width 56 height 9
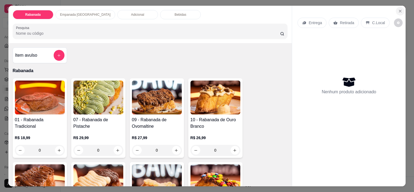
click at [399, 9] on icon "Close" at bounding box center [400, 11] width 4 height 4
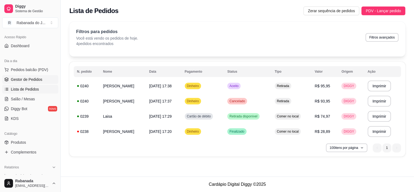
click at [29, 78] on span "Gestor de Pedidos" at bounding box center [26, 79] width 31 height 5
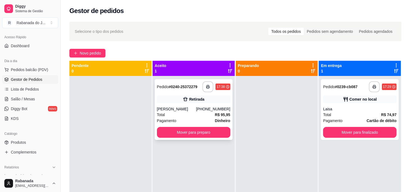
click at [194, 108] on div "Paula Cardoso" at bounding box center [176, 108] width 39 height 5
click at [359, 103] on div "**********" at bounding box center [360, 109] width 78 height 61
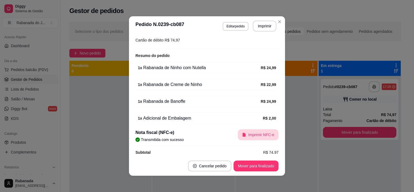
scroll to position [102, 0]
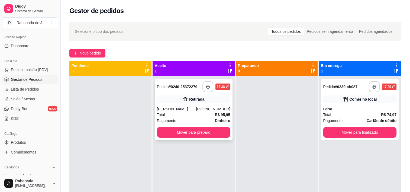
click at [198, 112] on div "Total R$ 95,95" at bounding box center [193, 115] width 73 height 6
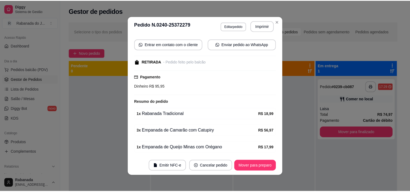
scroll to position [81, 0]
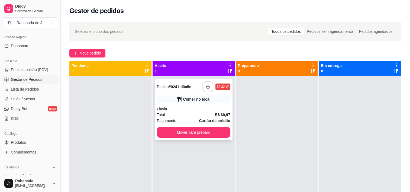
click at [208, 87] on icon "button" at bounding box center [207, 86] width 3 height 1
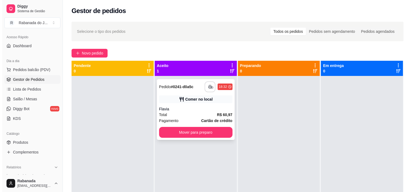
scroll to position [0, 0]
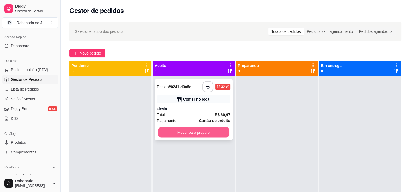
click at [177, 131] on button "Mover para preparo" at bounding box center [193, 132] width 71 height 11
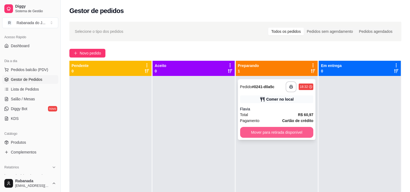
click at [256, 130] on button "Mover para retirada disponível" at bounding box center [276, 132] width 73 height 11
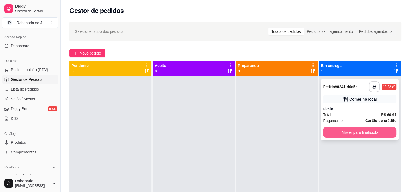
click at [336, 134] on button "Mover para finalizado" at bounding box center [359, 132] width 73 height 11
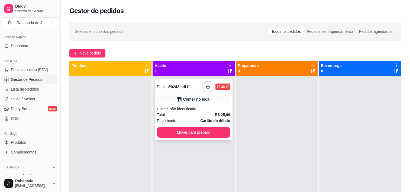
click at [193, 112] on div "Total R$ 25,99" at bounding box center [193, 115] width 73 height 6
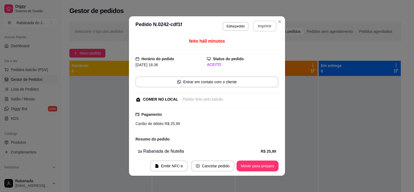
click at [269, 25] on button "Imprimir" at bounding box center [265, 26] width 24 height 11
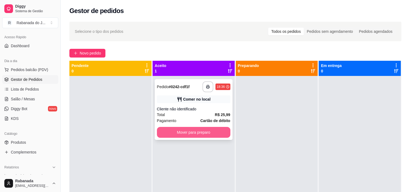
click at [206, 133] on button "Mover para preparo" at bounding box center [193, 132] width 73 height 11
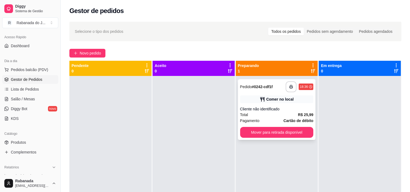
click at [259, 137] on button "Mover para retirada disponível" at bounding box center [276, 132] width 73 height 11
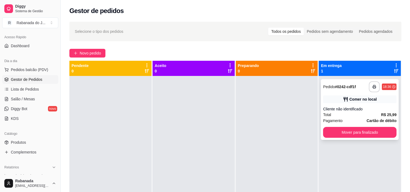
click at [332, 135] on button "Mover para finalizado" at bounding box center [359, 132] width 73 height 11
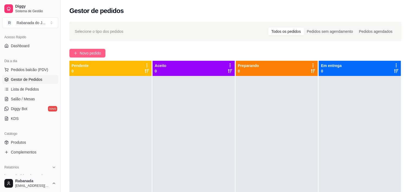
click at [87, 52] on span "Novo pedido" at bounding box center [90, 53] width 21 height 6
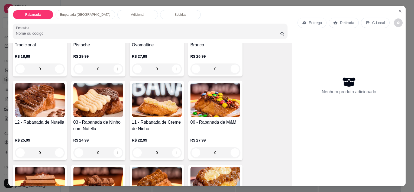
scroll to position [135, 0]
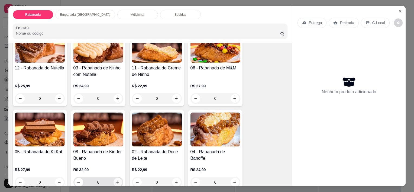
click at [118, 180] on icon "increase-product-quantity" at bounding box center [118, 182] width 4 height 4
type input "1"
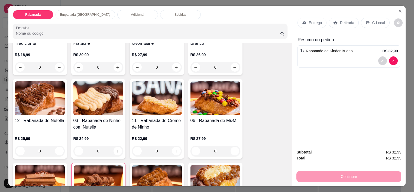
scroll to position [0, 0]
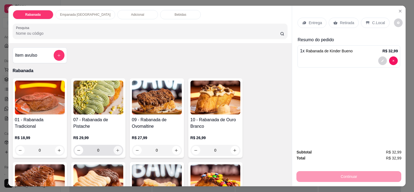
click at [118, 148] on icon "increase-product-quantity" at bounding box center [118, 150] width 4 height 4
type input "1"
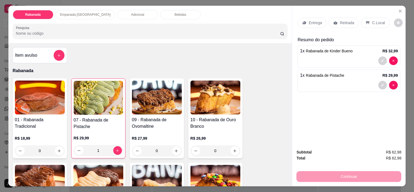
click at [375, 20] on p "C.Local" at bounding box center [378, 22] width 13 height 5
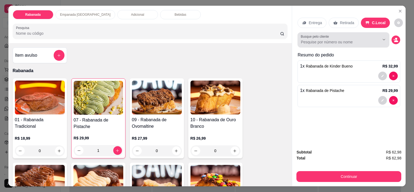
click at [364, 39] on input "Busque pelo cliente" at bounding box center [336, 41] width 70 height 5
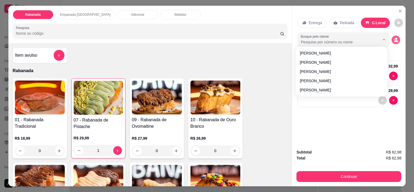
click at [395, 40] on icon "decrease-product-quantity" at bounding box center [396, 41] width 4 height 2
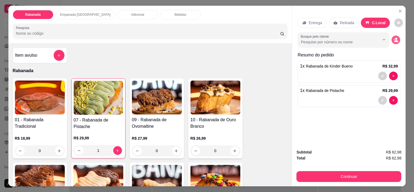
click at [393, 40] on button "decrease-product-quantity" at bounding box center [395, 39] width 9 height 9
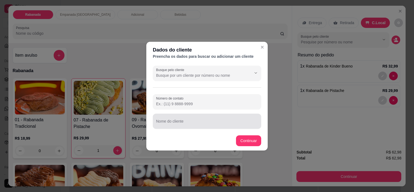
click at [195, 117] on div at bounding box center [207, 121] width 102 height 11
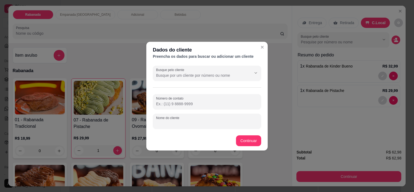
click at [193, 124] on input "Nome do cliente" at bounding box center [207, 122] width 102 height 5
click at [160, 125] on input "poeteiro cortesia" at bounding box center [207, 122] width 102 height 5
click at [161, 123] on input "poreteiro cortesia" at bounding box center [207, 122] width 102 height 5
click at [163, 124] on input "poreteiro cortesia" at bounding box center [207, 122] width 102 height 5
type input "porteiro cortesia"
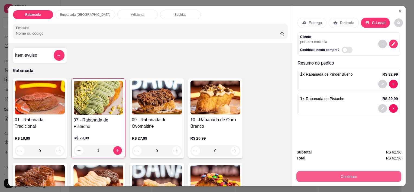
click at [319, 171] on button "Continuar" at bounding box center [348, 176] width 105 height 11
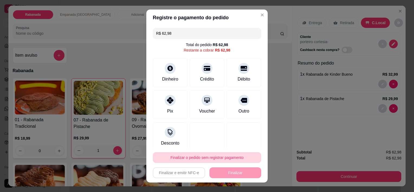
click at [224, 159] on button "Finalizar o pedido sem registrar pagamento" at bounding box center [207, 157] width 108 height 11
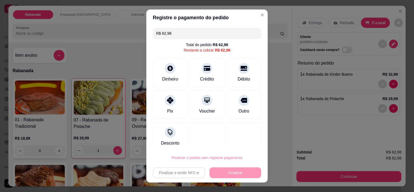
click at [237, 144] on button "Confirmar" at bounding box center [238, 142] width 19 height 8
type input "0"
type input "R$ 0,00"
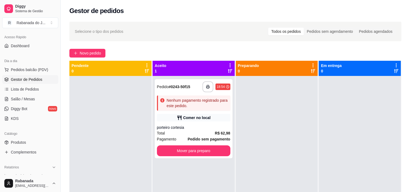
click at [294, 152] on div at bounding box center [277, 172] width 82 height 192
click at [205, 104] on div "Nenhum pagamento registrado para este pedido." at bounding box center [197, 102] width 61 height 11
click at [210, 88] on button "button" at bounding box center [207, 86] width 11 height 11
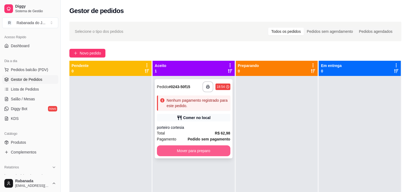
click at [223, 145] on button "Mover para preparo" at bounding box center [193, 150] width 73 height 11
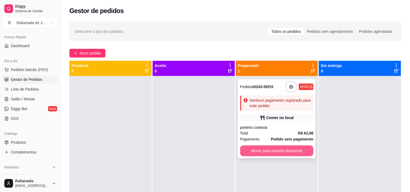
click at [269, 152] on button "Mover para retirada disponível" at bounding box center [276, 150] width 73 height 11
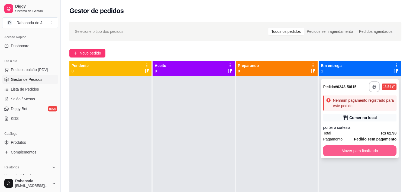
click at [327, 155] on button "Mover para finalizado" at bounding box center [359, 150] width 73 height 11
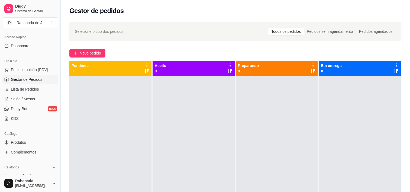
click at [30, 79] on span "Gestor de Pedidos" at bounding box center [26, 79] width 31 height 5
click at [35, 78] on span "Gestor de Pedidos" at bounding box center [26, 79] width 31 height 5
click at [34, 86] on span "Lista de Pedidos" at bounding box center [25, 88] width 28 height 5
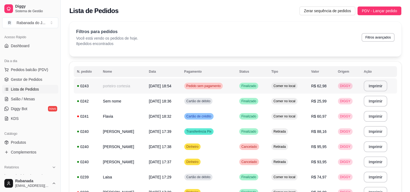
click at [192, 87] on span "Pedido sem pagamento" at bounding box center [203, 86] width 37 height 4
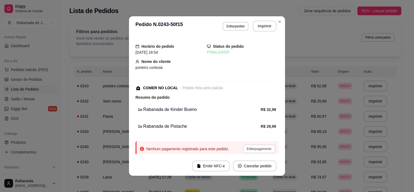
click at [251, 149] on button "Editar pagamento" at bounding box center [259, 148] width 32 height 9
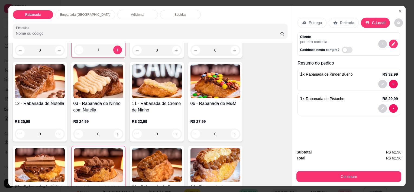
scroll to position [108, 0]
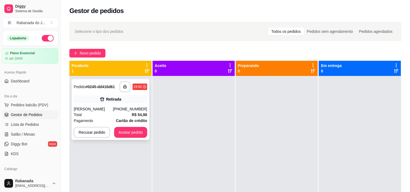
click at [106, 111] on div "João" at bounding box center [93, 108] width 39 height 5
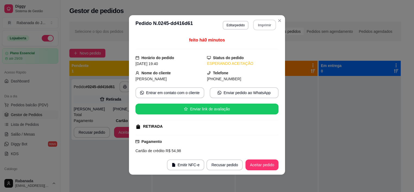
click at [257, 28] on button "Imprimir" at bounding box center [264, 25] width 23 height 11
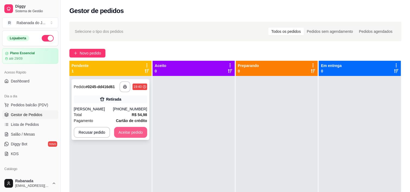
click at [123, 132] on button "Aceitar pedido" at bounding box center [130, 132] width 33 height 11
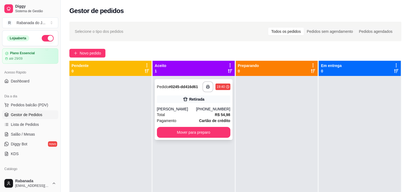
click at [175, 99] on div "Retirada" at bounding box center [193, 99] width 73 height 8
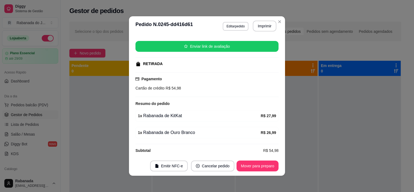
scroll to position [68, 0]
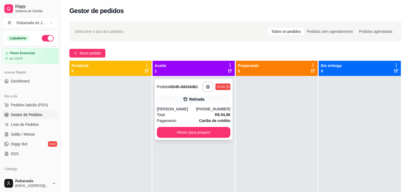
click at [187, 112] on div "Total R$ 54,98" at bounding box center [193, 115] width 73 height 6
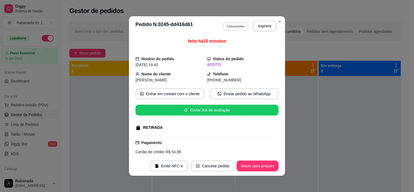
click at [238, 29] on button "Editar pedido" at bounding box center [235, 26] width 25 height 8
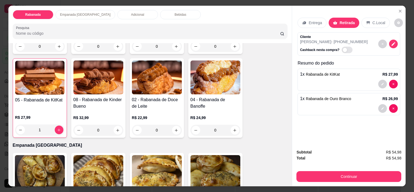
scroll to position [190, 0]
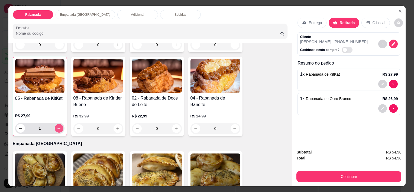
click at [57, 127] on icon "increase-product-quantity" at bounding box center [59, 128] width 4 height 4
type input "2"
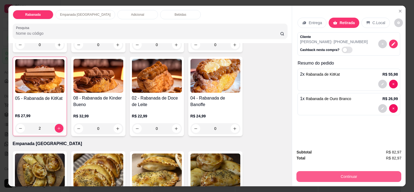
click at [337, 176] on button "Continuar" at bounding box center [348, 176] width 105 height 11
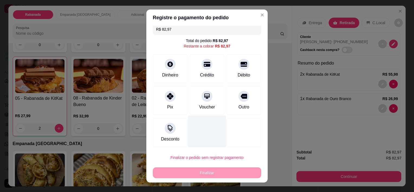
scroll to position [5, 0]
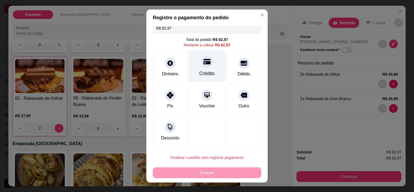
click at [197, 67] on div "Crédito" at bounding box center [207, 67] width 38 height 32
type input "R$ 0,00"
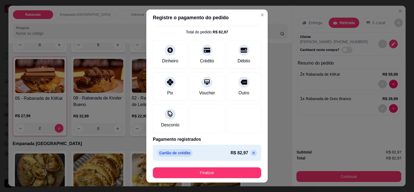
scroll to position [15, 0]
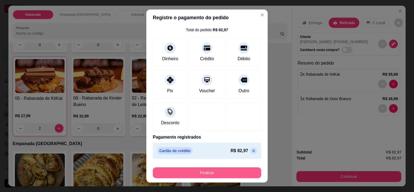
click at [208, 172] on button "Finalizar" at bounding box center [207, 172] width 108 height 11
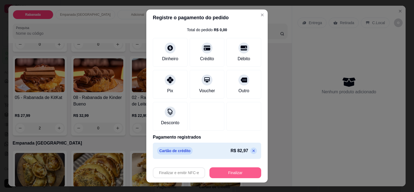
type input "0"
type input "-R$ 82,97"
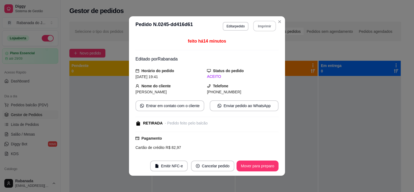
click at [264, 25] on button "Imprimir" at bounding box center [264, 26] width 23 height 11
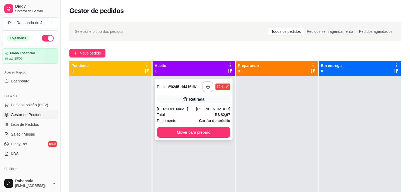
click at [179, 110] on div "João" at bounding box center [176, 108] width 39 height 5
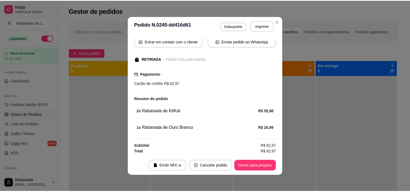
scroll to position [1, 0]
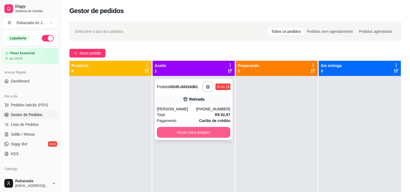
click at [200, 133] on button "Mover para preparo" at bounding box center [193, 132] width 73 height 11
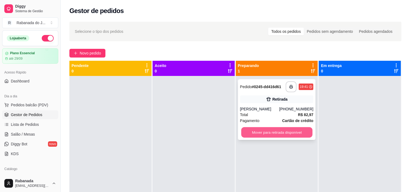
click at [273, 132] on button "Mover para retirada disponível" at bounding box center [276, 132] width 71 height 11
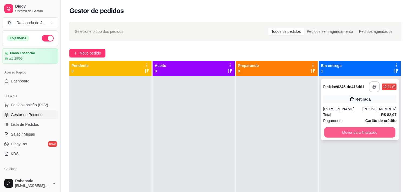
click at [346, 131] on button "Mover para finalizado" at bounding box center [359, 132] width 71 height 11
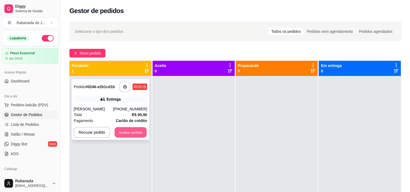
click at [122, 133] on button "Aceitar pedido" at bounding box center [131, 132] width 32 height 11
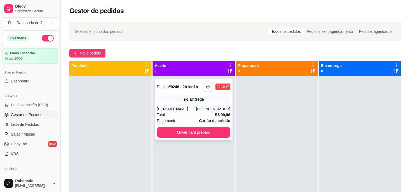
click at [207, 86] on icon "button" at bounding box center [208, 87] width 4 height 4
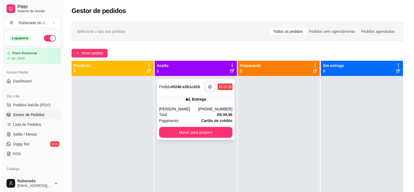
scroll to position [0, 0]
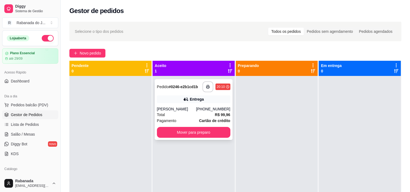
click at [178, 114] on div "Total R$ 99,96" at bounding box center [193, 115] width 73 height 6
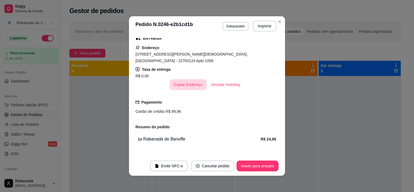
scroll to position [81, 0]
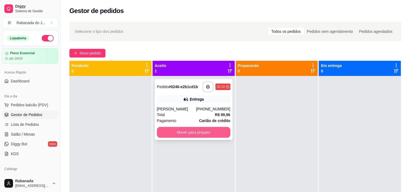
click at [197, 131] on button "Mover para preparo" at bounding box center [193, 132] width 73 height 11
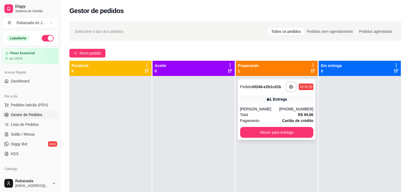
click at [253, 115] on div "Total R$ 99,96" at bounding box center [276, 115] width 73 height 6
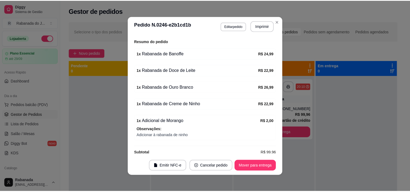
scroll to position [1, 0]
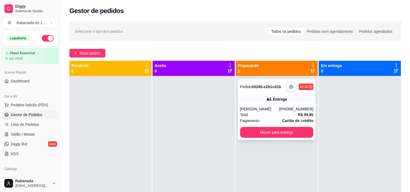
click at [290, 84] on button "button" at bounding box center [290, 86] width 11 height 11
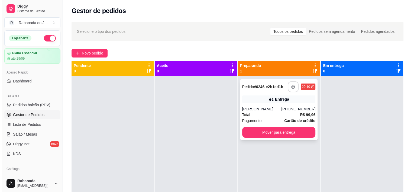
scroll to position [0, 0]
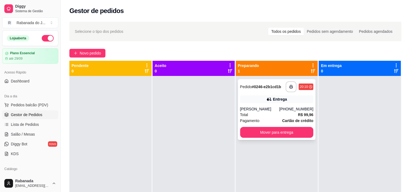
click at [279, 108] on div "Matheus" at bounding box center [259, 108] width 39 height 5
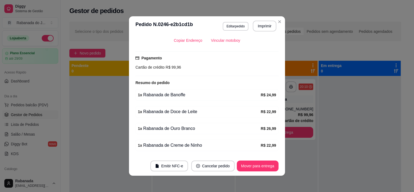
scroll to position [93, 0]
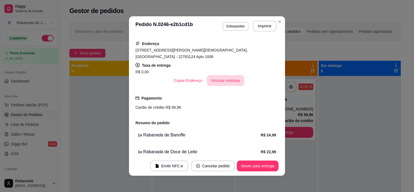
click at [213, 75] on button "Vincular motoboy" at bounding box center [226, 80] width 38 height 11
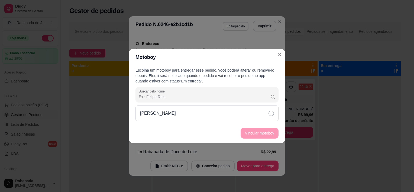
click at [152, 117] on div "Guilherme de Sá Oliveira" at bounding box center [206, 113] width 143 height 16
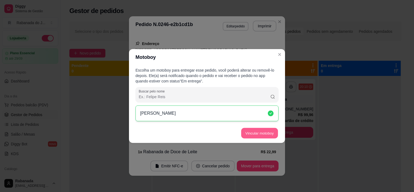
click at [273, 132] on button "Vincular motoboy" at bounding box center [259, 133] width 37 height 11
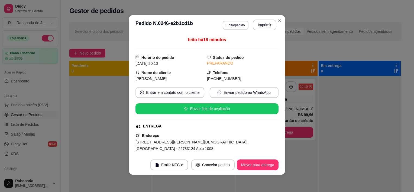
scroll to position [0, 0]
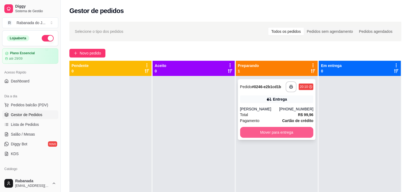
click at [276, 130] on button "Mover para entrega" at bounding box center [276, 132] width 73 height 11
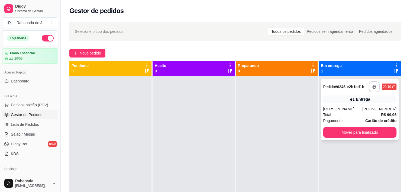
click at [334, 112] on div "Total R$ 99,96" at bounding box center [359, 115] width 73 height 6
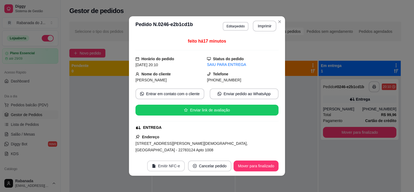
click at [168, 167] on button "Emitir NFC-e" at bounding box center [166, 165] width 38 height 11
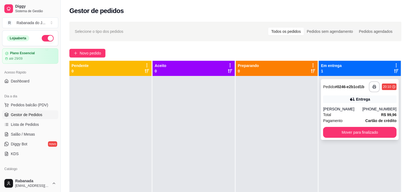
click at [355, 109] on div "Matheus" at bounding box center [342, 108] width 39 height 5
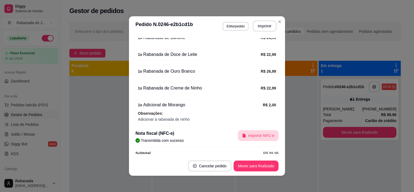
scroll to position [232, 0]
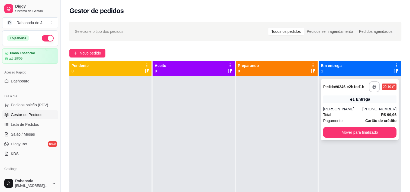
click at [382, 112] on span "R$ 99,96" at bounding box center [388, 115] width 15 height 6
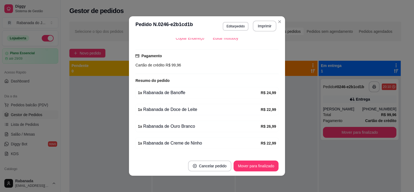
scroll to position [135, 0]
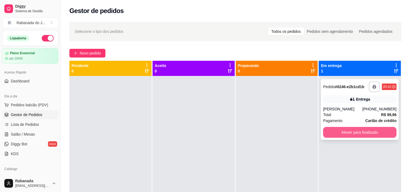
click at [353, 131] on button "Mover para finalizado" at bounding box center [359, 132] width 73 height 11
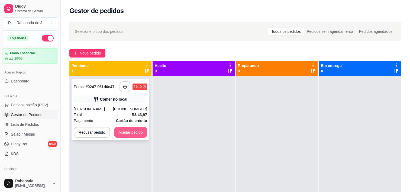
click at [129, 132] on button "Aceitar pedido" at bounding box center [130, 132] width 33 height 11
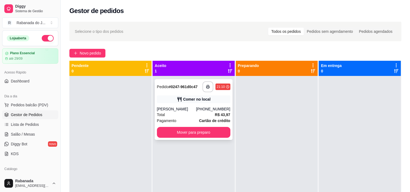
click at [187, 103] on div "Comer no local" at bounding box center [193, 99] width 73 height 8
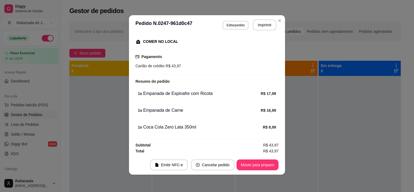
scroll to position [0, 0]
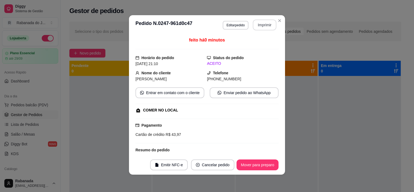
click at [269, 26] on button "Imprimir" at bounding box center [265, 24] width 24 height 11
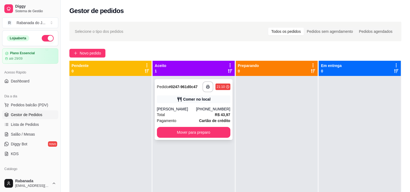
click at [186, 115] on div "Total R$ 43,97" at bounding box center [193, 115] width 73 height 6
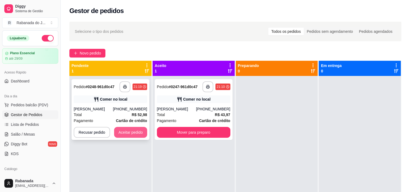
click at [126, 133] on button "Aceitar pedido" at bounding box center [130, 132] width 33 height 11
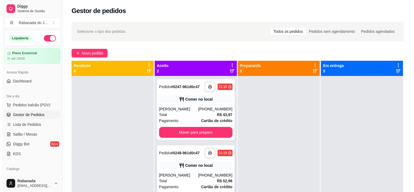
scroll to position [15, 0]
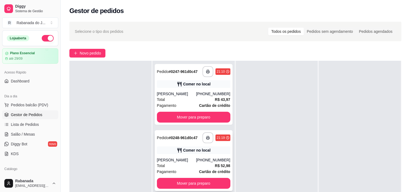
click at [183, 167] on div "Total R$ 52,98" at bounding box center [193, 165] width 73 height 6
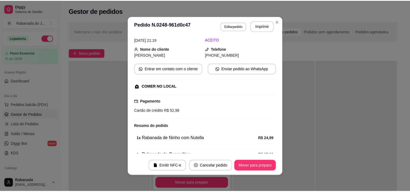
scroll to position [52, 0]
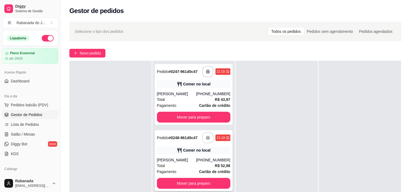
click at [204, 136] on button "button" at bounding box center [207, 137] width 11 height 11
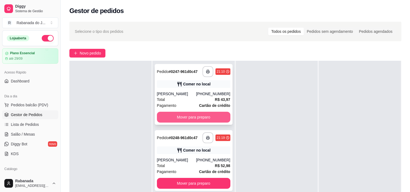
click at [206, 112] on button "Mover para preparo" at bounding box center [193, 117] width 73 height 11
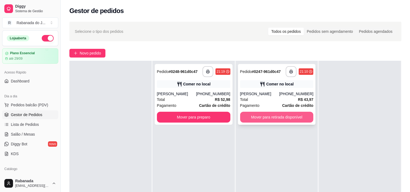
click at [259, 112] on button "Mover para retirada disponível" at bounding box center [276, 117] width 73 height 11
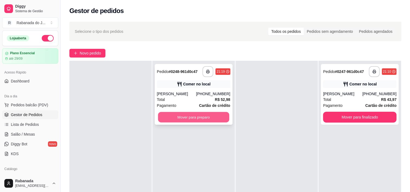
click at [199, 112] on button "Mover para preparo" at bounding box center [193, 117] width 71 height 11
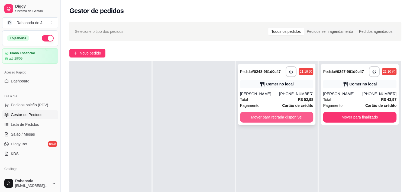
click at [251, 112] on button "Mover para retirada disponível" at bounding box center [276, 117] width 73 height 11
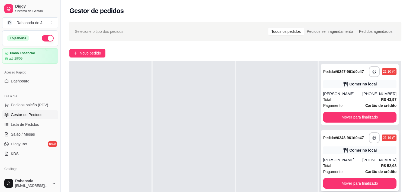
click at [356, 157] on div "Jefferson Souza" at bounding box center [342, 159] width 39 height 5
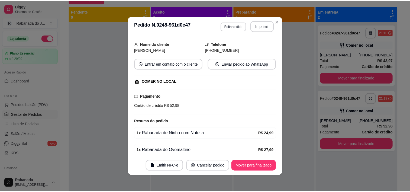
scroll to position [52, 0]
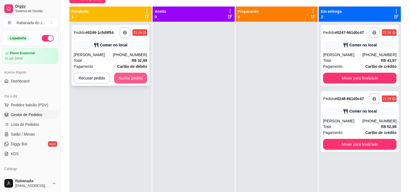
click at [139, 80] on button "Aceitar pedido" at bounding box center [130, 78] width 33 height 11
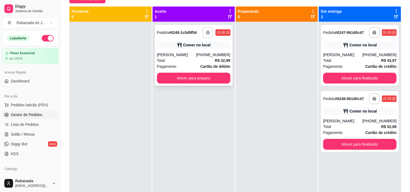
click at [206, 35] on button "button" at bounding box center [207, 32] width 11 height 11
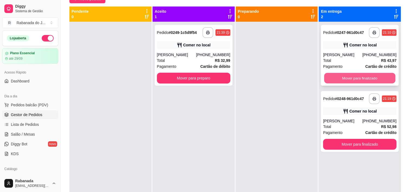
click at [358, 80] on button "Mover para finalizado" at bounding box center [359, 78] width 71 height 11
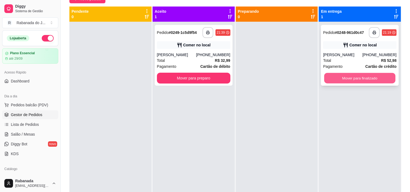
click at [360, 77] on button "Mover para finalizado" at bounding box center [359, 78] width 71 height 11
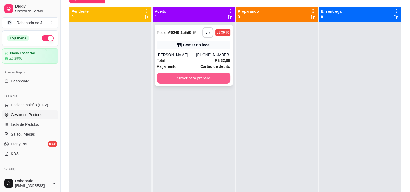
click at [219, 82] on button "Mover para preparo" at bounding box center [193, 78] width 73 height 11
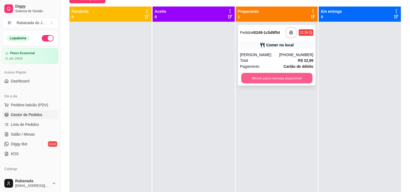
click at [305, 76] on button "Mover para retirada disponível" at bounding box center [276, 78] width 71 height 11
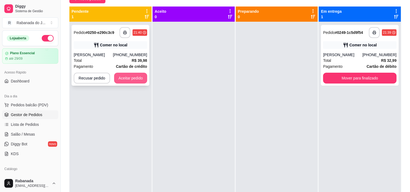
click at [142, 76] on button "Aceitar pedido" at bounding box center [130, 78] width 33 height 11
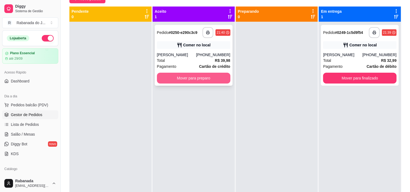
click at [180, 80] on button "Mover para preparo" at bounding box center [193, 78] width 73 height 11
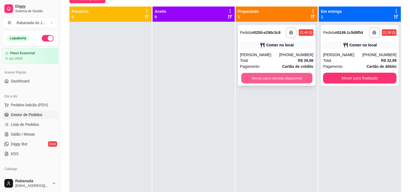
click at [266, 81] on button "Mover para retirada disponível" at bounding box center [276, 78] width 71 height 11
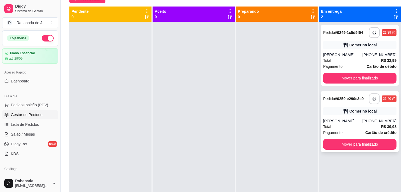
click at [372, 99] on icon "button" at bounding box center [374, 99] width 4 height 4
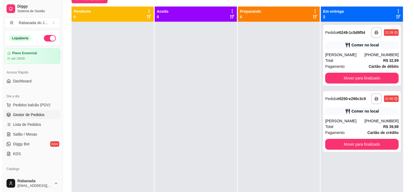
scroll to position [27, 0]
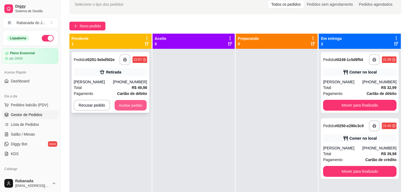
click at [140, 107] on button "Aceitar pedido" at bounding box center [131, 105] width 32 height 11
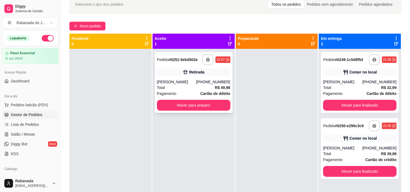
click at [201, 91] on strong "Cartão de débito" at bounding box center [215, 93] width 30 height 4
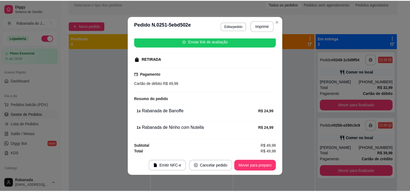
scroll to position [1, 0]
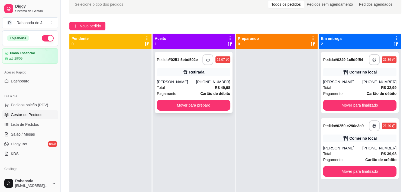
click at [208, 61] on icon "button" at bounding box center [208, 60] width 4 height 4
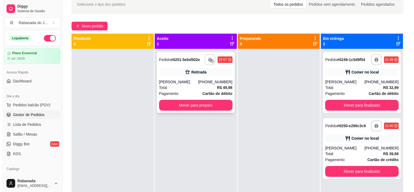
scroll to position [0, 0]
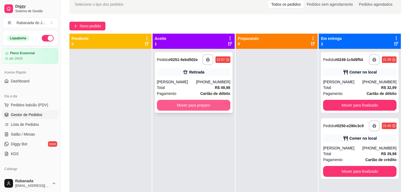
click at [197, 107] on button "Mover para preparo" at bounding box center [193, 105] width 73 height 11
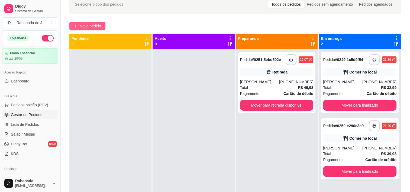
click at [71, 26] on button "Novo pedido" at bounding box center [87, 26] width 36 height 9
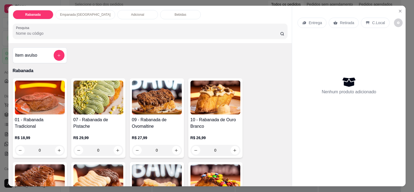
scroll to position [27, 0]
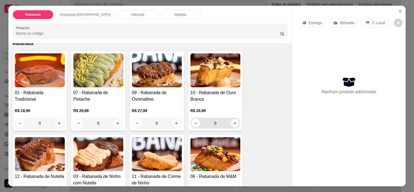
click at [235, 119] on button "increase-product-quantity" at bounding box center [234, 123] width 8 height 8
type input "1"
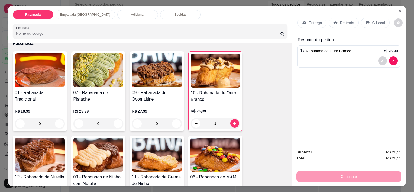
click at [376, 21] on p "C.Local" at bounding box center [378, 22] width 13 height 5
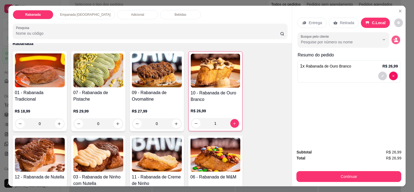
click at [394, 38] on icon "decrease-product-quantity" at bounding box center [395, 39] width 5 height 5
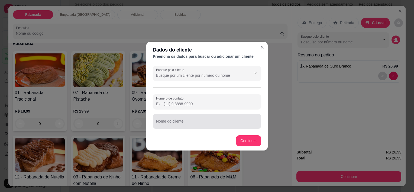
click at [173, 120] on div at bounding box center [207, 121] width 102 height 11
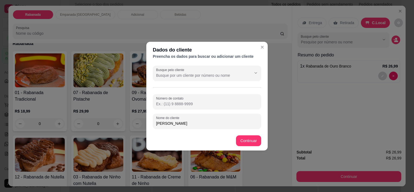
type input "luiz"
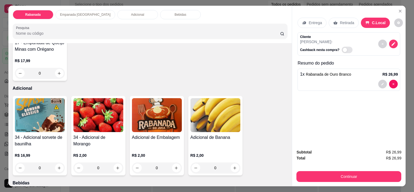
scroll to position [460, 0]
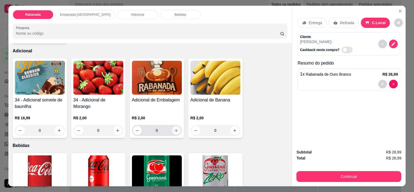
click at [174, 128] on icon "increase-product-quantity" at bounding box center [176, 130] width 4 height 4
type input "1"
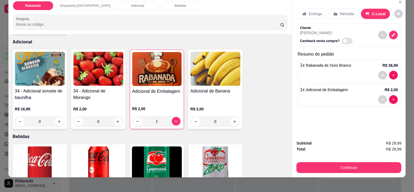
scroll to position [14, 0]
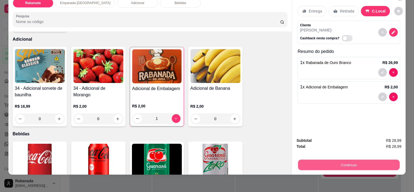
click at [340, 161] on button "Continuar" at bounding box center [349, 164] width 102 height 11
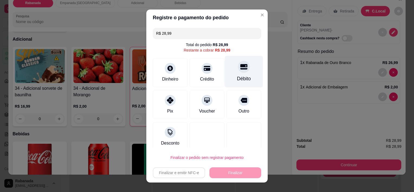
click at [240, 67] on div at bounding box center [244, 67] width 12 height 12
type input "R$ 0,00"
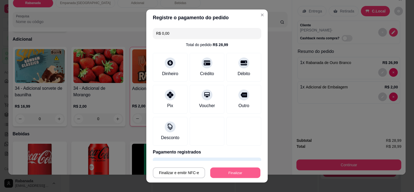
click at [231, 174] on button "Finalizar" at bounding box center [235, 172] width 50 height 11
type input "0"
type input "-R$ 28,99"
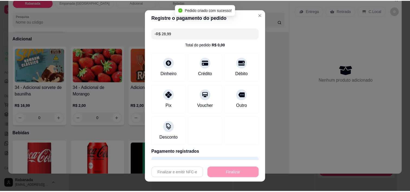
scroll to position [460, 0]
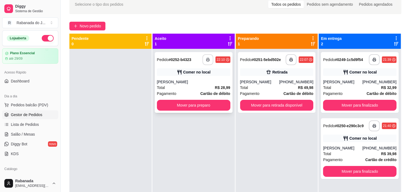
click at [207, 60] on rect "button" at bounding box center [208, 60] width 2 height 1
click at [190, 107] on button "Mover para preparo" at bounding box center [193, 105] width 73 height 11
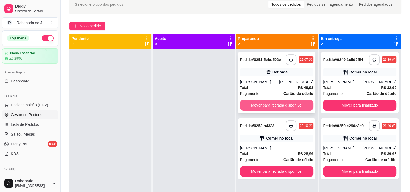
click at [264, 110] on button "Mover para retirada disponível" at bounding box center [276, 105] width 73 height 11
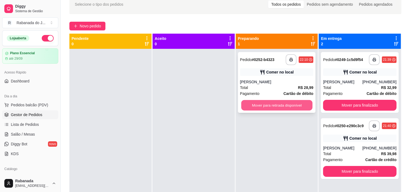
click at [276, 100] on button "Mover para retirada disponível" at bounding box center [276, 105] width 71 height 11
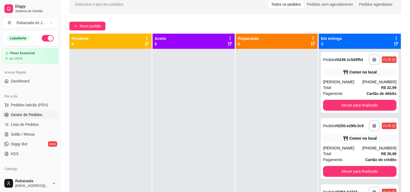
click at [38, 106] on span "Pedidos balcão (PDV)" at bounding box center [29, 104] width 37 height 5
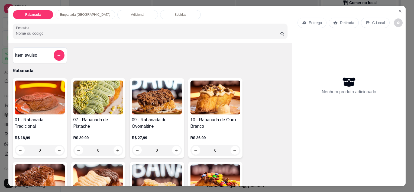
click at [77, 13] on p "Empanada Argentina" at bounding box center [85, 14] width 50 height 4
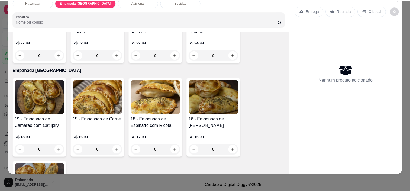
scroll to position [259, 0]
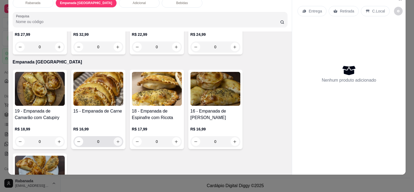
click at [117, 139] on icon "increase-product-quantity" at bounding box center [118, 141] width 4 height 4
type input "1"
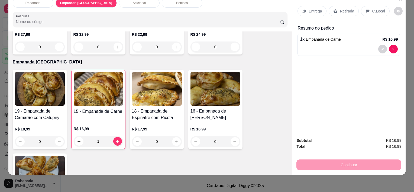
click at [375, 8] on p "C.Local" at bounding box center [378, 10] width 13 height 5
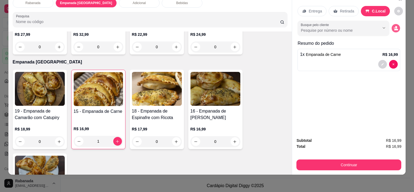
click at [393, 26] on icon "decrease-product-quantity" at bounding box center [395, 28] width 5 height 5
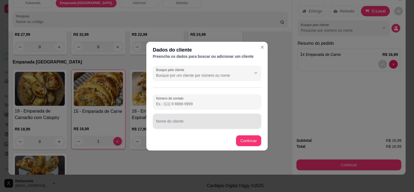
drag, startPoint x: 175, startPoint y: 124, endPoint x: 178, endPoint y: 123, distance: 3.0
click at [177, 124] on input "Nome do cliente" at bounding box center [207, 122] width 102 height 5
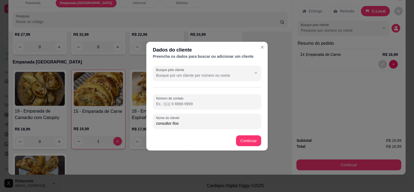
type input "consultor ifood"
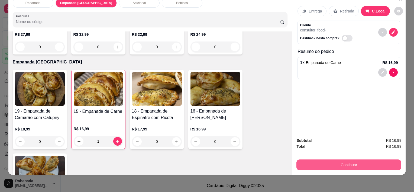
click at [310, 162] on button "Continuar" at bounding box center [348, 164] width 105 height 11
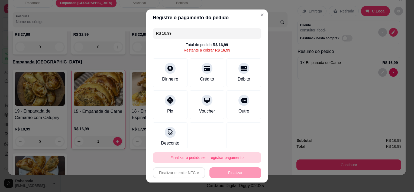
click at [204, 157] on button "Finalizar o pedido sem registrar pagamento" at bounding box center [207, 157] width 108 height 11
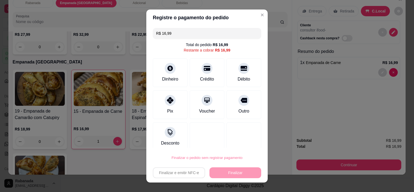
click at [241, 143] on button "Confirmar" at bounding box center [239, 142] width 20 height 8
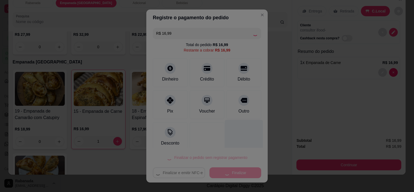
type input "0"
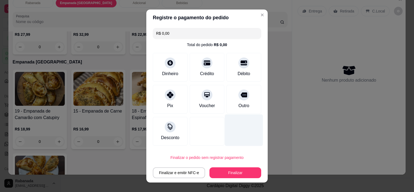
type input "R$ 0,00"
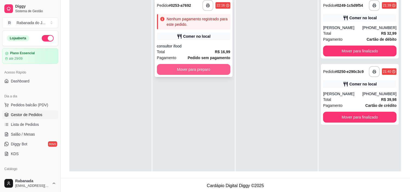
click at [211, 69] on button "Mover para preparo" at bounding box center [193, 69] width 73 height 11
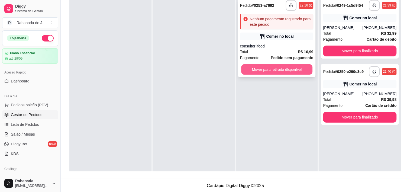
click at [281, 68] on button "Mover para retirada disponível" at bounding box center [276, 69] width 71 height 11
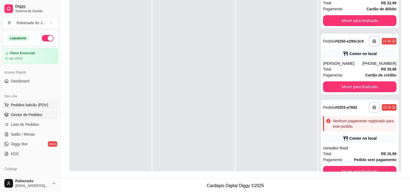
click at [35, 105] on span "Pedidos balcão (PDV)" at bounding box center [29, 104] width 37 height 5
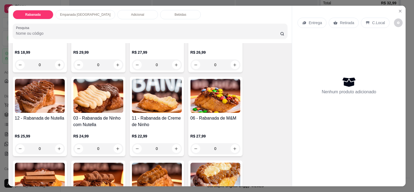
scroll to position [108, 0]
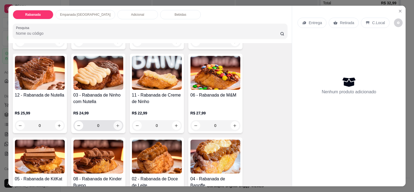
click at [116, 123] on icon "increase-product-quantity" at bounding box center [118, 125] width 4 height 4
type input "1"
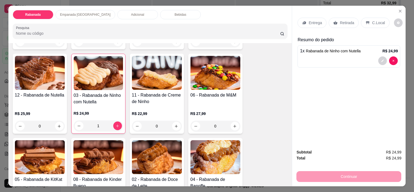
click at [82, 14] on p "Empanada Argentina" at bounding box center [85, 14] width 50 height 4
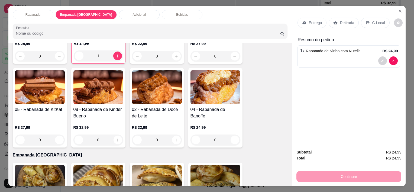
scroll to position [0, 0]
click at [373, 21] on p "C.Local" at bounding box center [378, 22] width 13 height 5
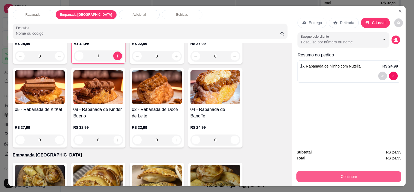
click at [356, 172] on button "Continuar" at bounding box center [348, 176] width 105 height 11
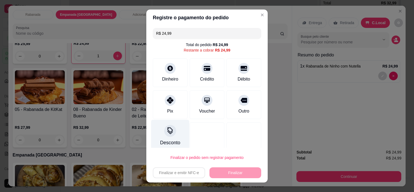
click at [163, 139] on div "Desconto" at bounding box center [170, 142] width 20 height 7
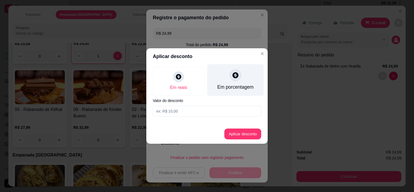
click at [247, 81] on div "Em porcentagem" at bounding box center [235, 80] width 57 height 32
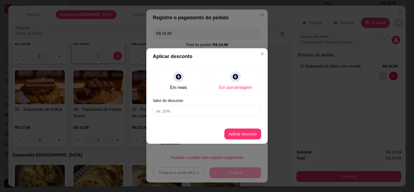
click at [231, 114] on input at bounding box center [207, 111] width 108 height 11
type input "10"
click at [235, 132] on button "Aplicar desconto" at bounding box center [242, 133] width 37 height 11
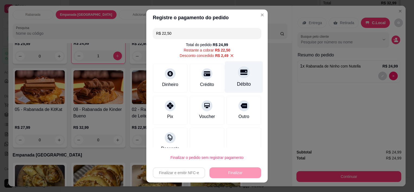
click at [237, 81] on div "Débito" at bounding box center [244, 84] width 14 height 7
type input "R$ 0,00"
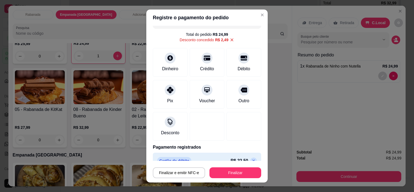
scroll to position [20, 0]
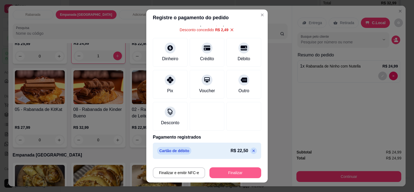
click at [231, 175] on button "Finalizar" at bounding box center [235, 172] width 52 height 11
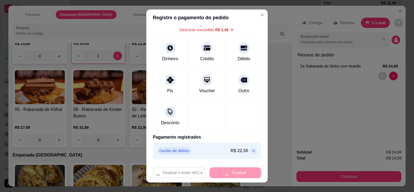
type input "0"
type input "-R$ 24,99"
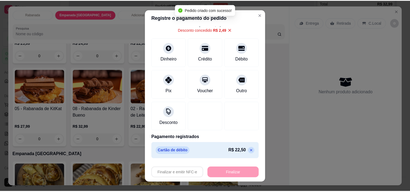
scroll to position [178, 0]
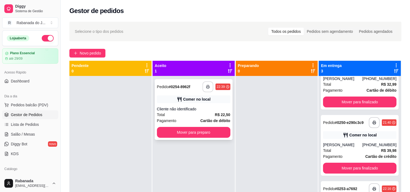
click at [206, 87] on icon "button" at bounding box center [208, 87] width 4 height 4
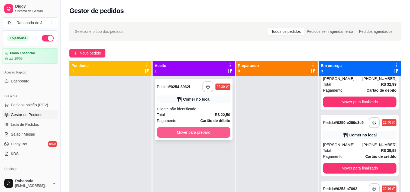
click at [190, 131] on button "Mover para preparo" at bounding box center [193, 132] width 73 height 11
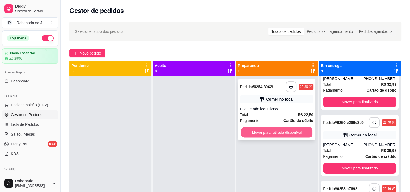
click at [258, 129] on button "Mover para retirada disponível" at bounding box center [276, 132] width 71 height 11
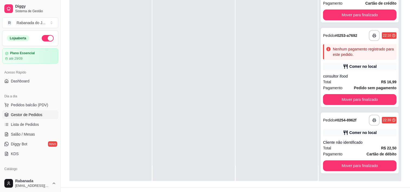
scroll to position [81, 0]
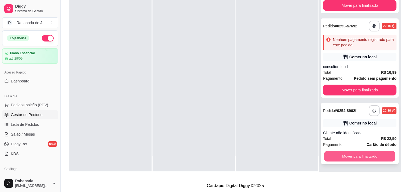
click at [359, 153] on button "Mover para finalizado" at bounding box center [359, 156] width 71 height 11
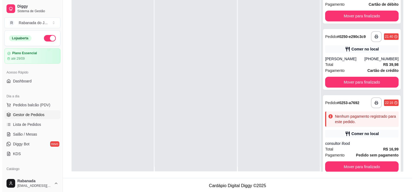
scroll to position [0, 0]
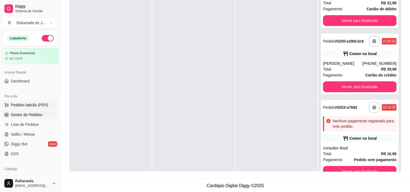
click at [37, 106] on span "Pedidos balcão (PDV)" at bounding box center [29, 104] width 37 height 5
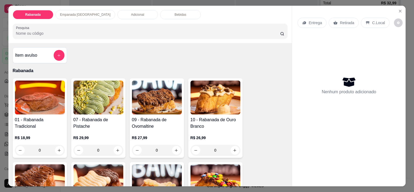
click at [174, 14] on p "Bebidas" at bounding box center [180, 14] width 12 height 4
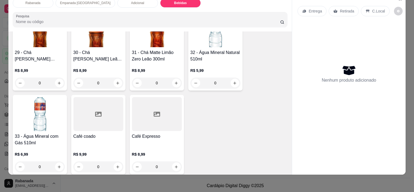
scroll to position [761, 0]
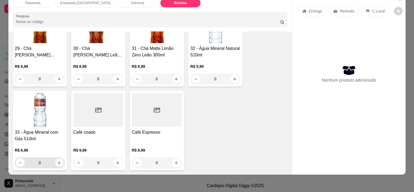
click at [55, 161] on button "increase-product-quantity" at bounding box center [59, 162] width 9 height 9
type input "1"
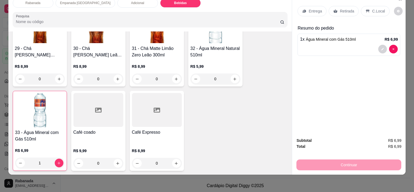
click at [372, 8] on p "C.Local" at bounding box center [378, 10] width 13 height 5
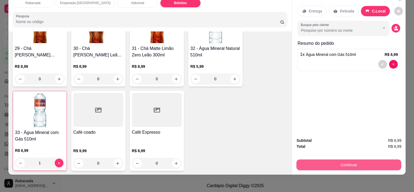
click at [350, 160] on button "Continuar" at bounding box center [348, 164] width 105 height 11
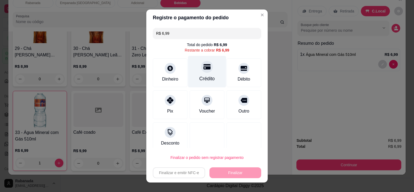
click at [198, 74] on div "Crédito" at bounding box center [207, 72] width 38 height 32
type input "R$ 0,00"
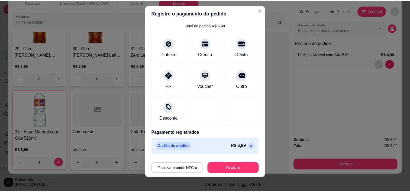
scroll to position [8, 0]
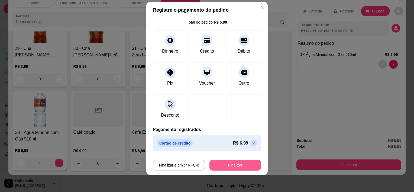
click at [240, 165] on button "Finalizar" at bounding box center [235, 164] width 52 height 11
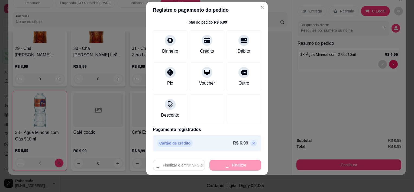
type input "0"
type input "-R$ 6,99"
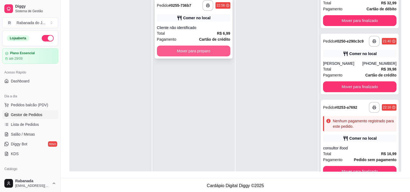
click at [214, 55] on button "Mover para preparo" at bounding box center [193, 50] width 73 height 11
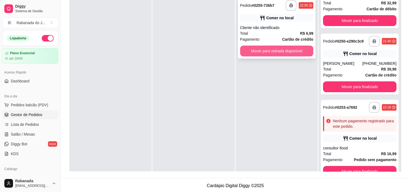
click at [266, 52] on button "Mover para retirada disponível" at bounding box center [276, 50] width 73 height 11
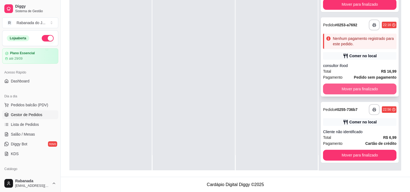
scroll to position [82, 0]
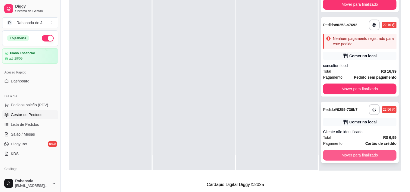
click at [362, 153] on button "Mover para finalizado" at bounding box center [359, 154] width 73 height 11
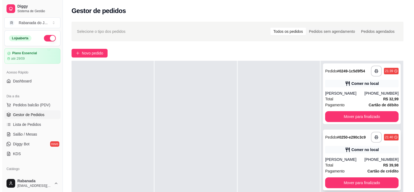
scroll to position [0, 0]
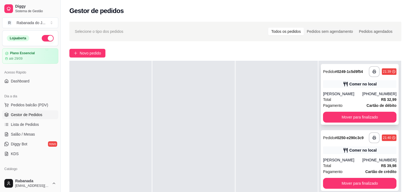
click at [347, 99] on div "Total R$ 32,99" at bounding box center [359, 99] width 73 height 6
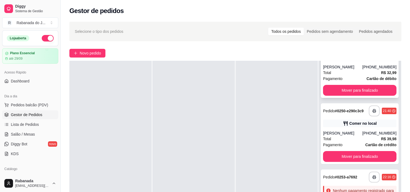
scroll to position [27, 0]
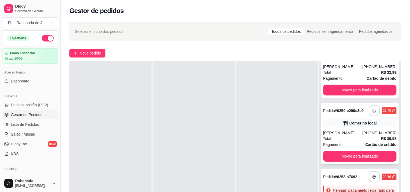
click at [369, 113] on button "button" at bounding box center [374, 110] width 11 height 11
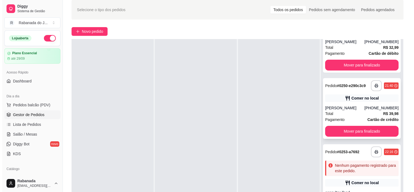
scroll to position [54, 0]
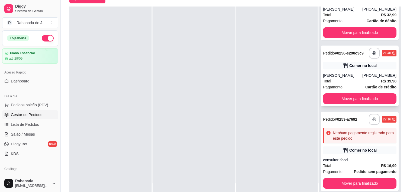
click at [347, 80] on div "Total R$ 39,98" at bounding box center [359, 81] width 73 height 6
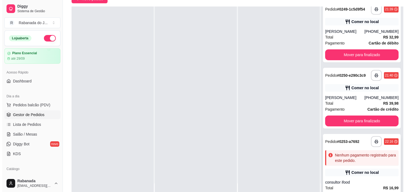
scroll to position [0, 0]
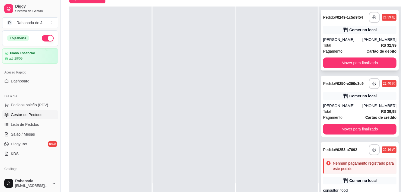
click at [352, 41] on div "Arthur Antunes" at bounding box center [342, 39] width 39 height 5
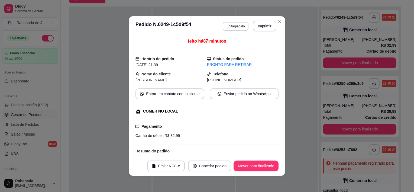
scroll to position [35, 0]
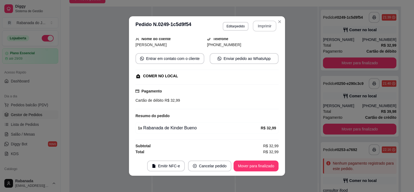
click at [260, 30] on button "Imprimir" at bounding box center [265, 26] width 24 height 11
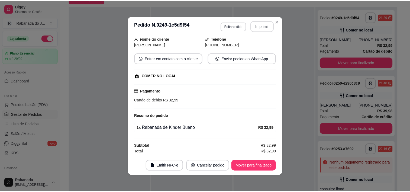
scroll to position [0, 0]
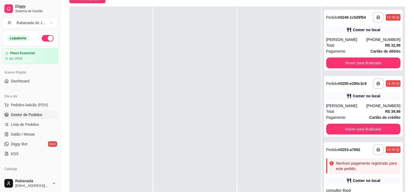
click at [278, 21] on div at bounding box center [278, 102] width 83 height 192
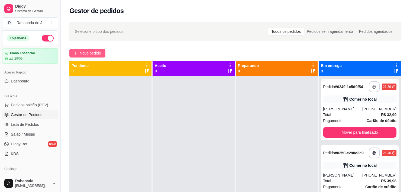
click at [100, 52] on span "Novo pedido" at bounding box center [90, 53] width 21 height 6
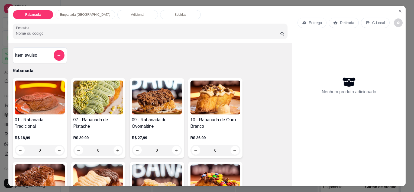
click at [160, 15] on div "Bebidas" at bounding box center [180, 14] width 41 height 9
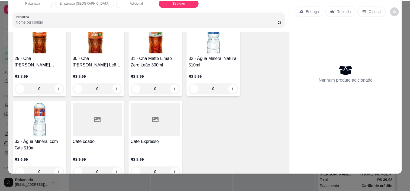
scroll to position [761, 0]
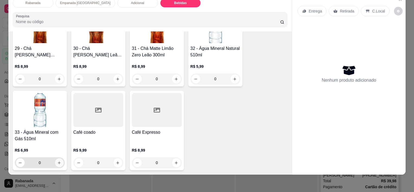
click at [57, 161] on icon "increase-product-quantity" at bounding box center [59, 163] width 4 height 4
type input "1"
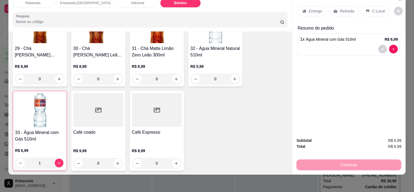
click at [375, 8] on p "C.Local" at bounding box center [378, 10] width 13 height 5
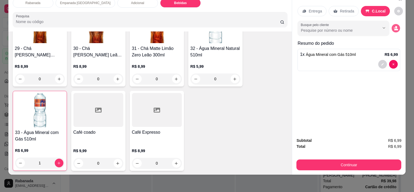
click at [393, 27] on button "decrease-product-quantity" at bounding box center [396, 28] width 8 height 8
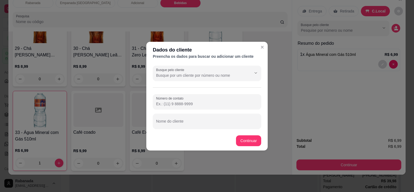
click at [197, 131] on footer "Continuar" at bounding box center [206, 140] width 121 height 19
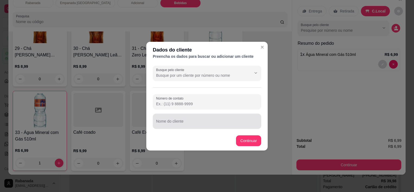
click at [196, 118] on div at bounding box center [207, 121] width 102 height 11
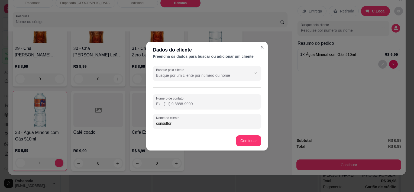
type input "consultor"
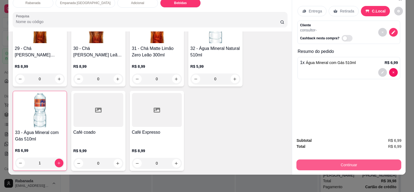
click at [331, 162] on button "Continuar" at bounding box center [348, 164] width 105 height 11
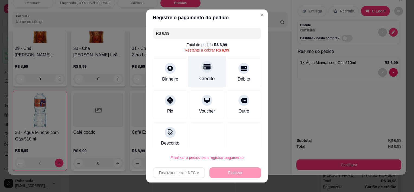
click at [201, 62] on div at bounding box center [207, 67] width 12 height 12
type input "R$ 0,00"
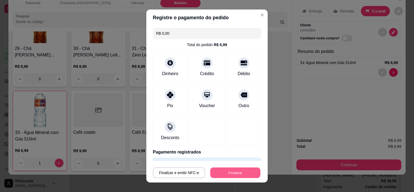
click at [224, 170] on button "Finalizar" at bounding box center [235, 172] width 50 height 11
type input "0"
type input "-R$ 6,99"
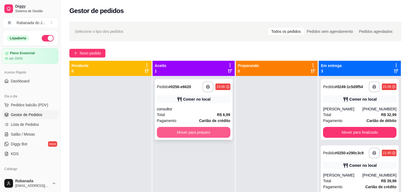
click at [214, 134] on button "Mover para preparo" at bounding box center [193, 132] width 73 height 11
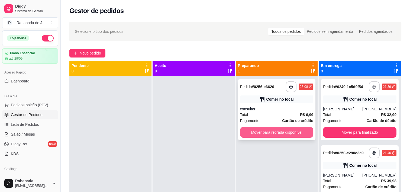
click at [256, 129] on button "Mover para retirada disponível" at bounding box center [276, 132] width 73 height 11
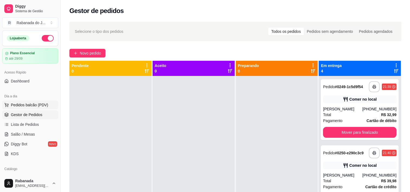
click at [29, 106] on span "Pedidos balcão (PDV)" at bounding box center [29, 104] width 37 height 5
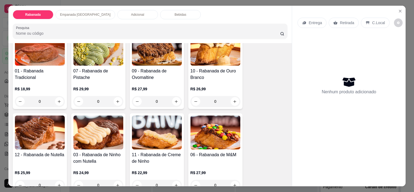
scroll to position [108, 0]
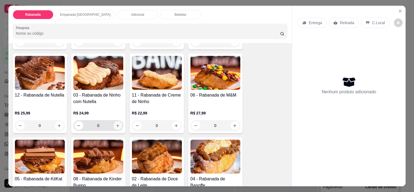
click at [116, 124] on icon "increase-product-quantity" at bounding box center [118, 125] width 4 height 4
type input "1"
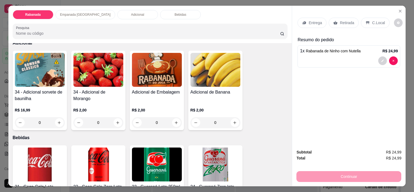
scroll to position [460, 0]
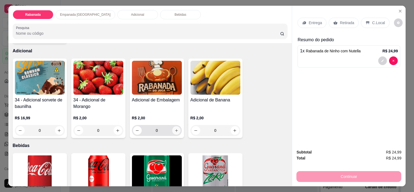
click at [173, 131] on button "increase-product-quantity" at bounding box center [176, 130] width 8 height 8
type input "1"
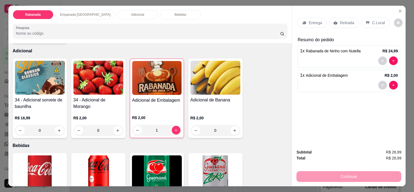
click at [374, 24] on div "C.Local" at bounding box center [375, 23] width 28 height 10
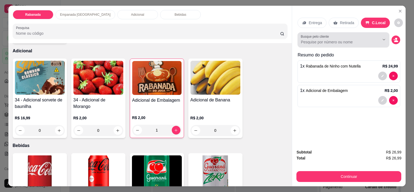
click at [371, 43] on div at bounding box center [343, 39] width 85 height 11
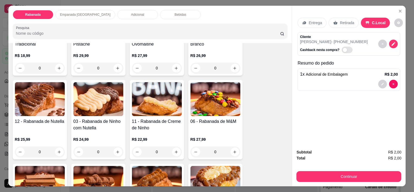
scroll to position [81, 0]
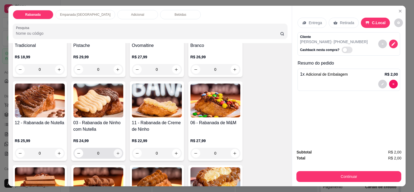
click at [116, 151] on icon "increase-product-quantity" at bounding box center [118, 153] width 4 height 4
type input "1"
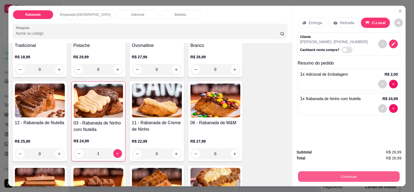
click at [340, 174] on button "Continuar" at bounding box center [349, 176] width 102 height 11
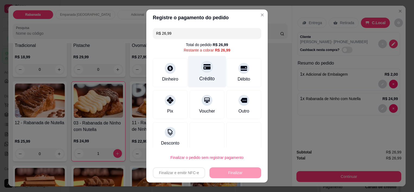
click at [203, 70] on icon at bounding box center [206, 66] width 7 height 7
type input "R$ 0,00"
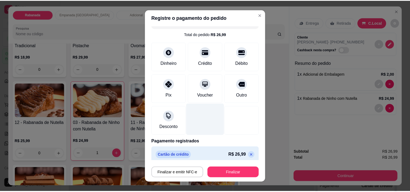
scroll to position [15, 0]
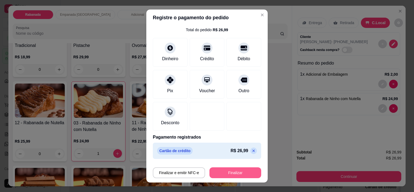
click at [234, 173] on button "Finalizar" at bounding box center [235, 172] width 52 height 11
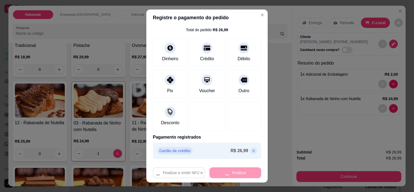
type input "0"
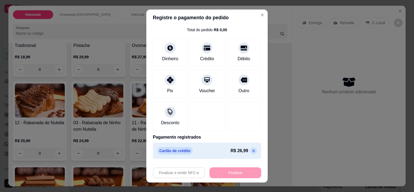
type input "-R$ 26,99"
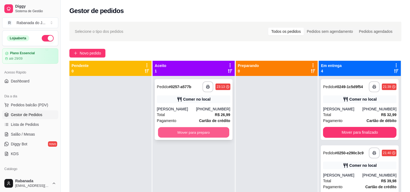
click at [177, 132] on button "Mover para preparo" at bounding box center [193, 132] width 71 height 11
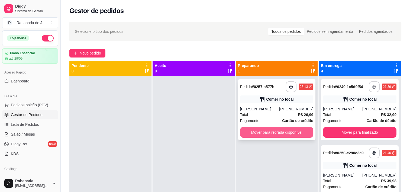
click at [263, 134] on button "Mover para retirada disponível" at bounding box center [276, 132] width 73 height 11
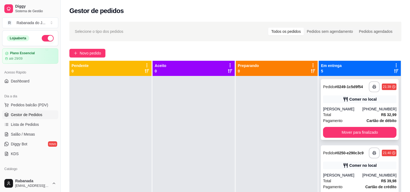
click at [362, 112] on div "Total R$ 32,99" at bounding box center [359, 115] width 73 height 6
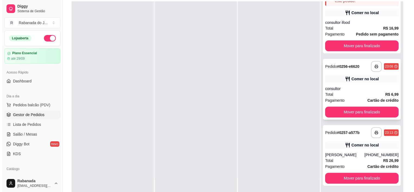
scroll to position [81, 0]
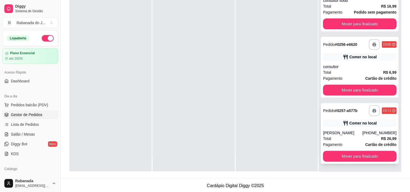
click at [351, 141] on div "Total R$ 26,99" at bounding box center [359, 138] width 73 height 6
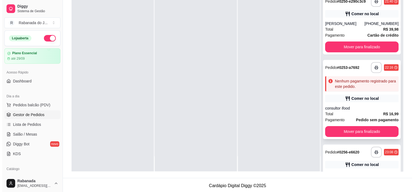
scroll to position [54, 0]
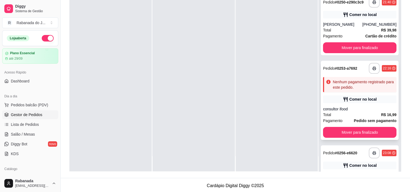
click at [347, 80] on div "Nenhum pagamento registrado para este pedido." at bounding box center [362, 84] width 61 height 11
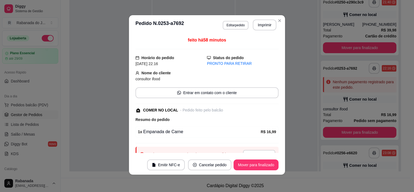
scroll to position [24, 0]
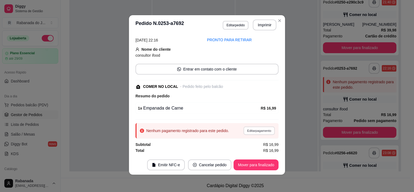
click at [244, 132] on button "Editar pagamento" at bounding box center [258, 130] width 31 height 8
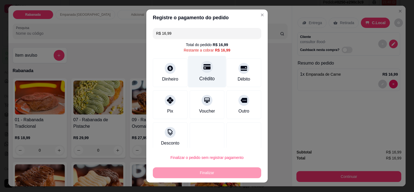
click at [201, 70] on div at bounding box center [207, 67] width 12 height 12
type input "R$ 0,00"
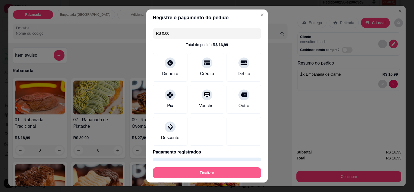
click at [216, 172] on button "Finalizar" at bounding box center [207, 172] width 108 height 11
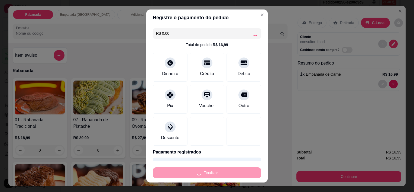
type input "0"
type input "-R$ 16,99"
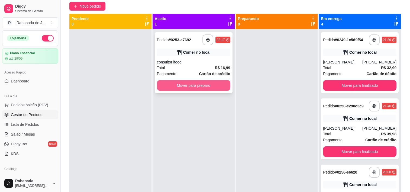
scroll to position [27, 0]
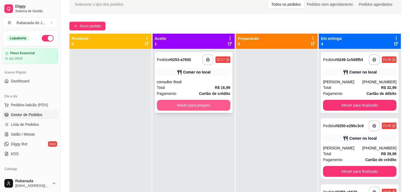
click at [206, 106] on button "Mover para preparo" at bounding box center [193, 105] width 73 height 11
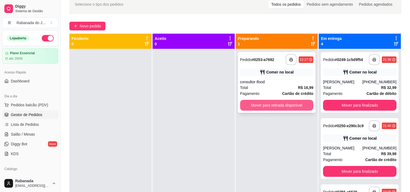
click at [258, 107] on button "Mover para retirada disponível" at bounding box center [276, 105] width 73 height 11
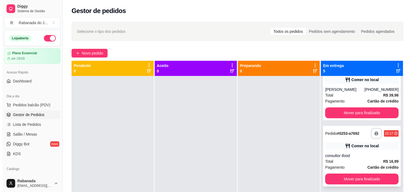
scroll to position [108, 0]
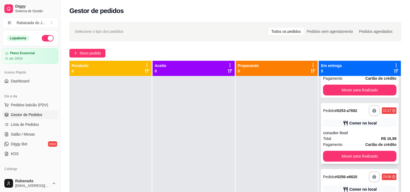
click at [363, 139] on div "Total R$ 16,99" at bounding box center [359, 138] width 73 height 6
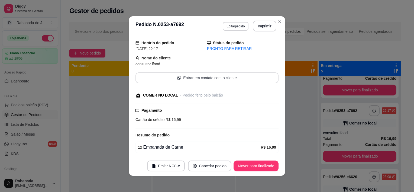
scroll to position [47, 0]
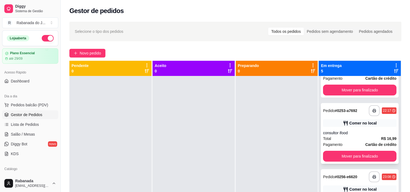
click at [361, 130] on div "consultor ifood" at bounding box center [359, 132] width 73 height 5
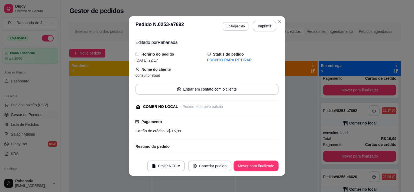
scroll to position [0, 0]
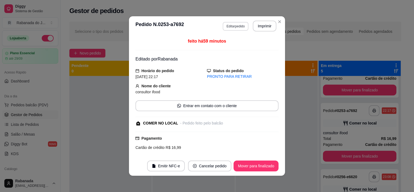
click at [237, 25] on button "Editar pedido" at bounding box center [236, 26] width 26 height 9
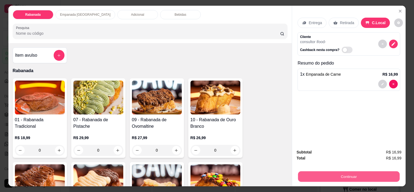
click at [336, 173] on button "Continuar" at bounding box center [349, 176] width 102 height 11
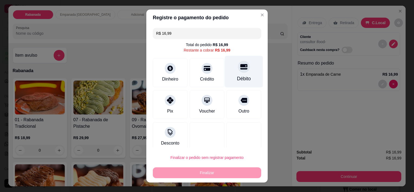
click at [234, 74] on div "Débito" at bounding box center [244, 72] width 38 height 32
type input "R$ 0,00"
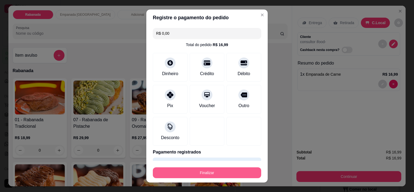
click at [220, 170] on button "Finalizar" at bounding box center [207, 172] width 108 height 11
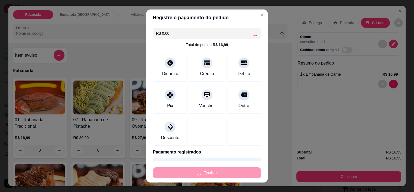
type input "0"
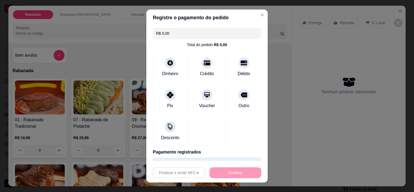
type input "-R$ 16,99"
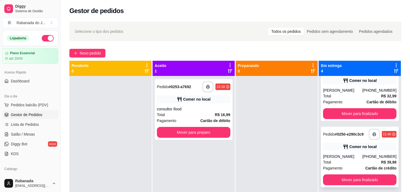
scroll to position [27, 0]
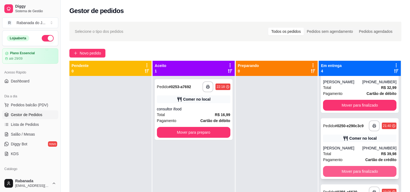
click at [360, 167] on button "Mover para finalizado" at bounding box center [359, 171] width 73 height 11
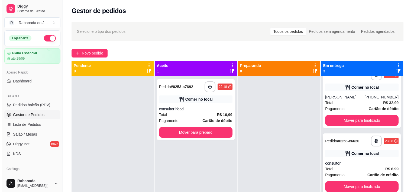
scroll to position [15, 0]
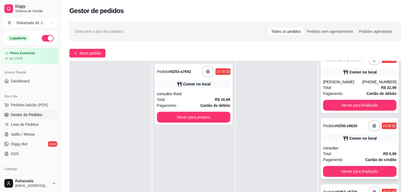
click at [348, 154] on div "Total R$ 6,99" at bounding box center [359, 154] width 73 height 6
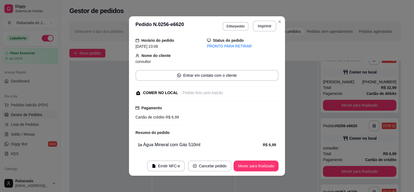
scroll to position [35, 0]
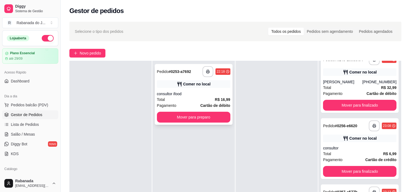
click at [220, 99] on strong "R$ 16,99" at bounding box center [222, 99] width 15 height 4
click at [367, 151] on div "Total R$ 6,99" at bounding box center [359, 154] width 73 height 6
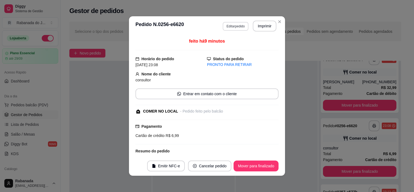
click at [233, 28] on button "Editar pedido" at bounding box center [236, 26] width 26 height 9
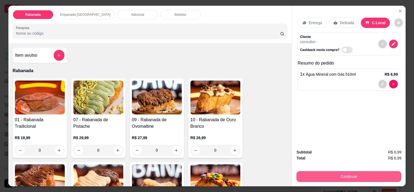
click at [328, 175] on button "Continuar" at bounding box center [348, 176] width 105 height 11
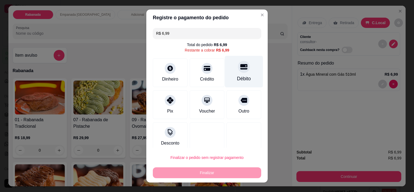
click at [240, 67] on icon at bounding box center [243, 66] width 7 height 5
type input "R$ 0,00"
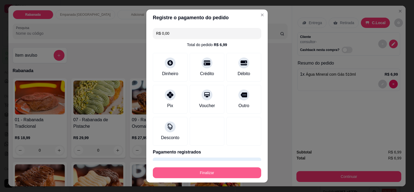
click at [219, 170] on button "Finalizar" at bounding box center [207, 172] width 108 height 11
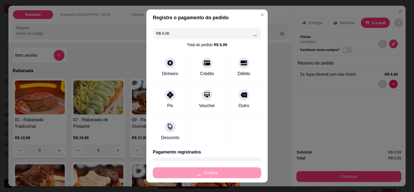
type input "0"
type input "-R$ 6,99"
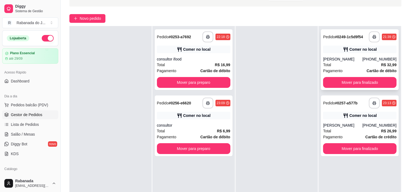
scroll to position [81, 0]
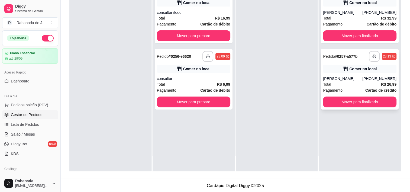
click at [366, 84] on div "Total R$ 26,99" at bounding box center [359, 84] width 73 height 6
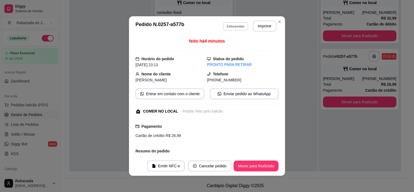
click at [241, 28] on button "Editar pedido" at bounding box center [235, 26] width 25 height 8
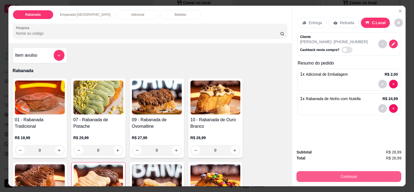
click at [352, 174] on button "Continuar" at bounding box center [348, 176] width 105 height 11
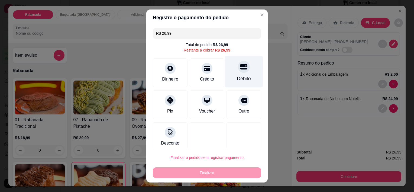
click at [238, 70] on div at bounding box center [244, 67] width 12 height 12
type input "R$ 0,00"
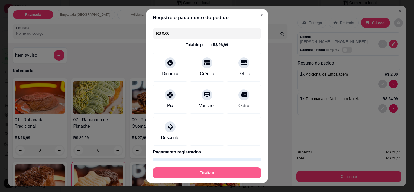
click at [230, 171] on button "Finalizar" at bounding box center [207, 172] width 108 height 11
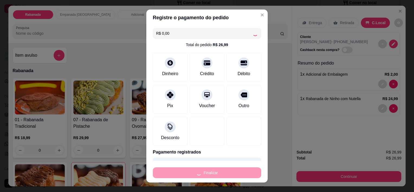
type input "0"
type input "-R$ 26,99"
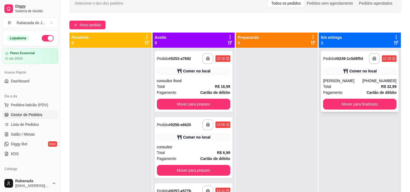
scroll to position [27, 0]
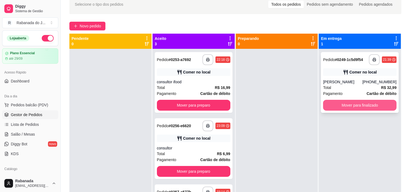
click at [353, 105] on button "Mover para finalizado" at bounding box center [359, 105] width 73 height 11
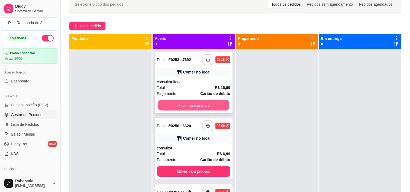
click at [206, 105] on button "Mover para preparo" at bounding box center [193, 105] width 71 height 11
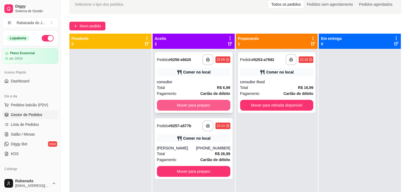
click at [209, 105] on button "Mover para preparo" at bounding box center [193, 105] width 73 height 11
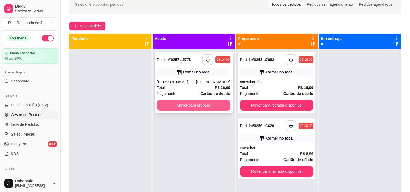
click at [209, 103] on button "Mover para preparo" at bounding box center [193, 105] width 73 height 11
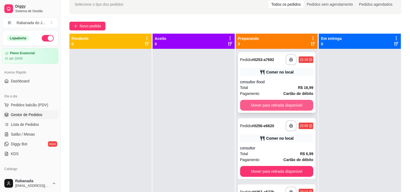
click at [245, 102] on button "Mover para retirada disponível" at bounding box center [276, 105] width 73 height 11
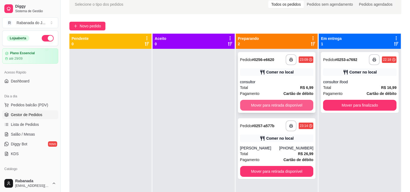
click at [260, 106] on button "Mover para retirada disponível" at bounding box center [276, 105] width 73 height 11
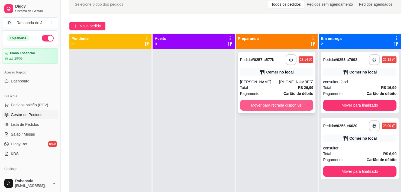
click at [299, 106] on button "Mover para retirada disponível" at bounding box center [276, 105] width 73 height 11
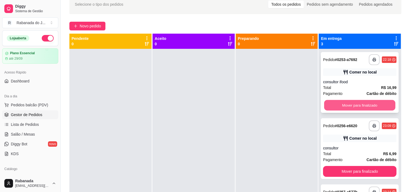
click at [341, 105] on button "Mover para finalizado" at bounding box center [359, 105] width 71 height 11
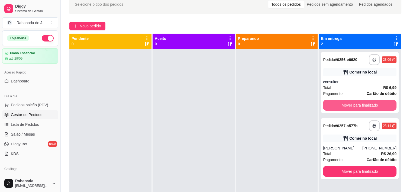
click at [341, 105] on button "Mover para finalizado" at bounding box center [359, 105] width 73 height 11
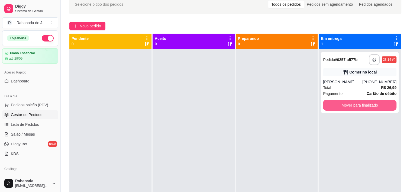
click at [341, 105] on button "Mover para finalizado" at bounding box center [359, 105] width 73 height 11
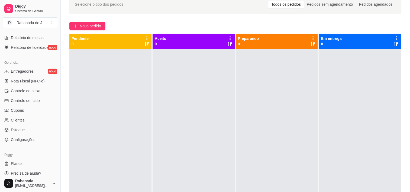
scroll to position [198, 0]
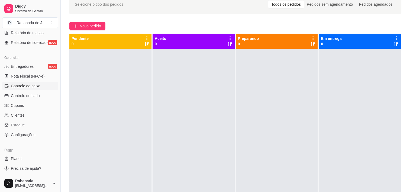
click at [32, 88] on span "Controle de caixa" at bounding box center [26, 85] width 30 height 5
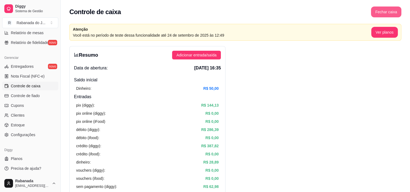
click at [382, 14] on button "Fechar caixa" at bounding box center [386, 11] width 30 height 11
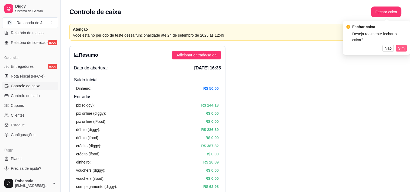
click at [401, 49] on span "Sim" at bounding box center [401, 48] width 6 height 6
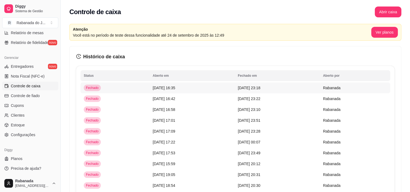
click at [158, 89] on span "[DATE] 16:35" at bounding box center [164, 88] width 22 height 4
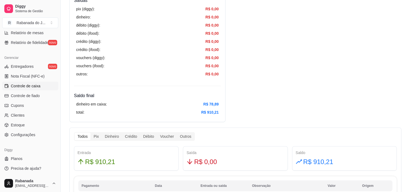
scroll to position [217, 0]
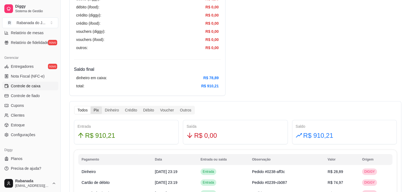
click at [97, 108] on div "Pix" at bounding box center [95, 110] width 11 height 8
click at [90, 106] on input "Pix" at bounding box center [90, 106] width 0 height 0
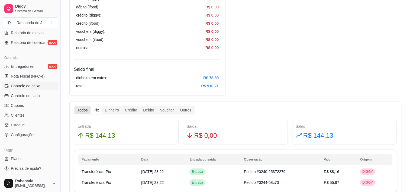
click at [81, 107] on div "Todos" at bounding box center [82, 110] width 16 height 8
click at [74, 106] on input "Todos" at bounding box center [74, 106] width 0 height 0
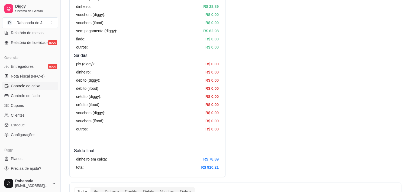
scroll to position [27, 0]
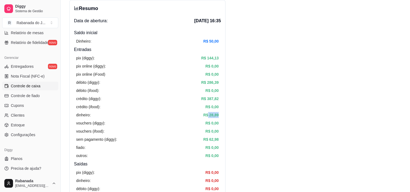
drag, startPoint x: 208, startPoint y: 115, endPoint x: 220, endPoint y: 115, distance: 11.6
click at [220, 115] on div "pix (diggy): R$ 144,13 pix online (diggy): R$ 0,00 pix online (iFood) R$ 0,00 d…" at bounding box center [147, 107] width 147 height 108
click at [206, 58] on article "R$ 144,13" at bounding box center [210, 58] width 18 height 6
drag, startPoint x: 206, startPoint y: 58, endPoint x: 213, endPoint y: 58, distance: 7.3
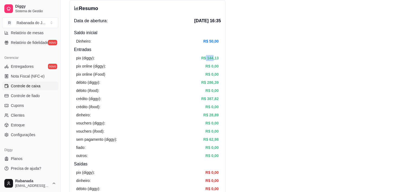
click at [213, 58] on article "R$ 144,13" at bounding box center [210, 58] width 18 height 6
drag, startPoint x: 213, startPoint y: 58, endPoint x: 208, endPoint y: 58, distance: 5.4
click at [210, 58] on article "R$ 144,13" at bounding box center [210, 58] width 18 height 6
click at [198, 60] on div "pix (diggy): R$ 144,13" at bounding box center [147, 58] width 142 height 6
drag, startPoint x: 201, startPoint y: 59, endPoint x: 219, endPoint y: 59, distance: 17.3
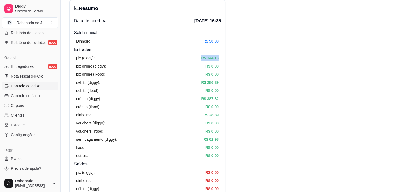
click at [219, 59] on div "pix (diggy): R$ 144,13 pix online (diggy): R$ 0,00 pix online (iFood) R$ 0,00 d…" at bounding box center [147, 107] width 147 height 108
copy article "R$ 144,13"
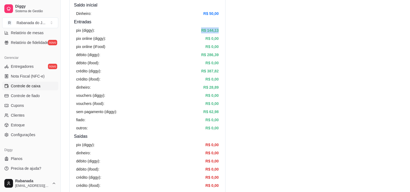
scroll to position [54, 0]
drag, startPoint x: 222, startPoint y: 110, endPoint x: 202, endPoint y: 111, distance: 20.3
click at [202, 111] on div "Resumo Data de abertura: 12 de set de 2025 às 16:35 Saldo inícial Dinheiro: R$ …" at bounding box center [147, 115] width 156 height 285
copy article "R$ 62,98"
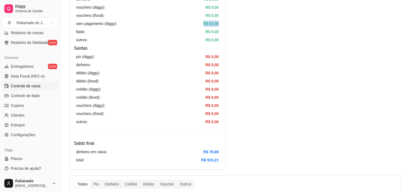
scroll to position [162, 0]
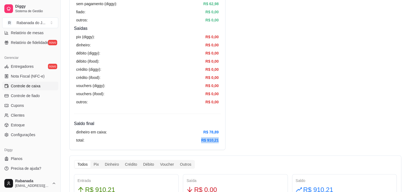
drag, startPoint x: 219, startPoint y: 142, endPoint x: 199, endPoint y: 142, distance: 19.5
click at [199, 142] on div "dinheiro em caixa: R$ 78,89 total: R$ 910,21" at bounding box center [147, 136] width 147 height 18
copy article "R$ 910,21"
